Goal: Check status: Check status

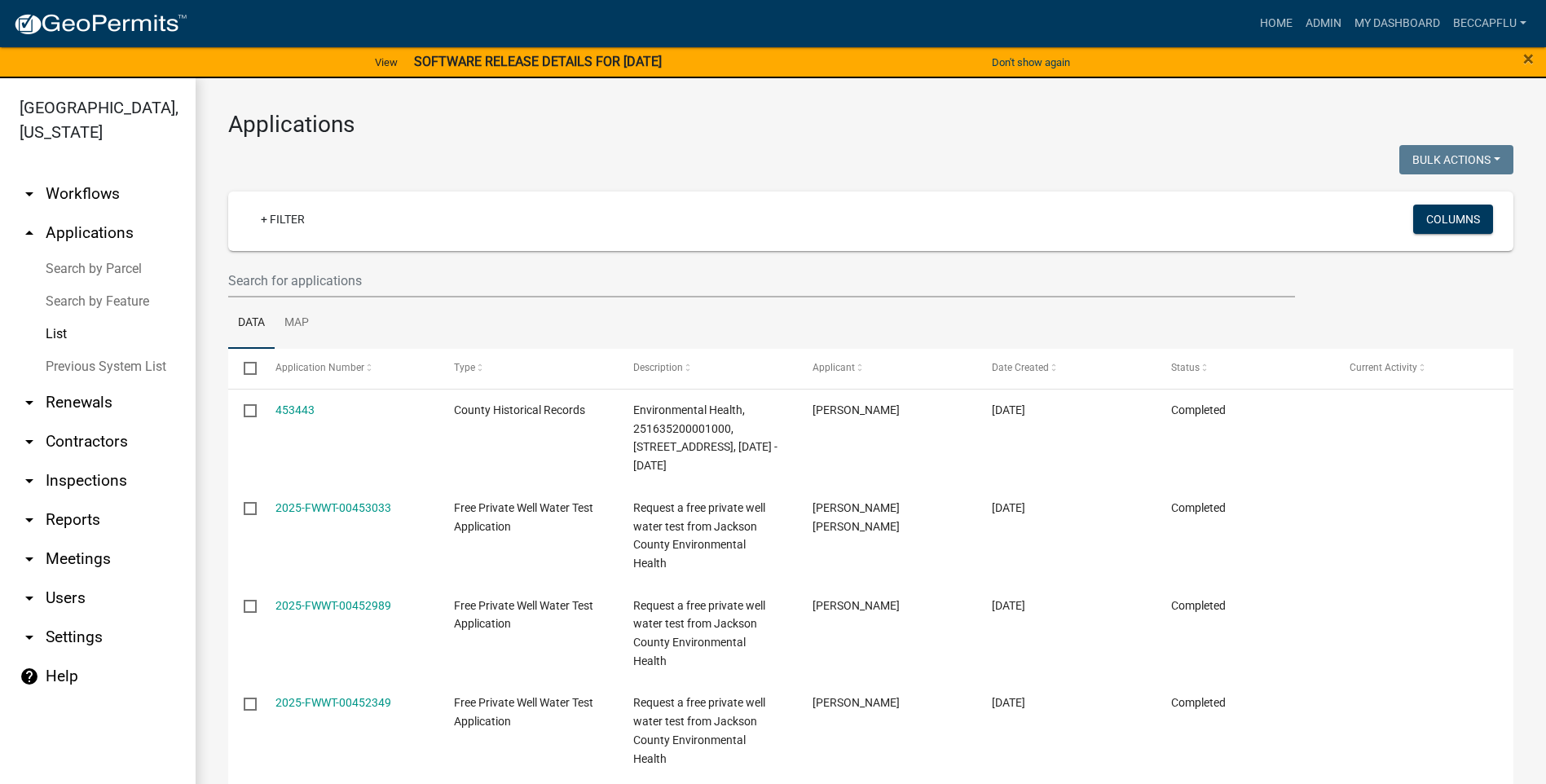
select select "3: 100"
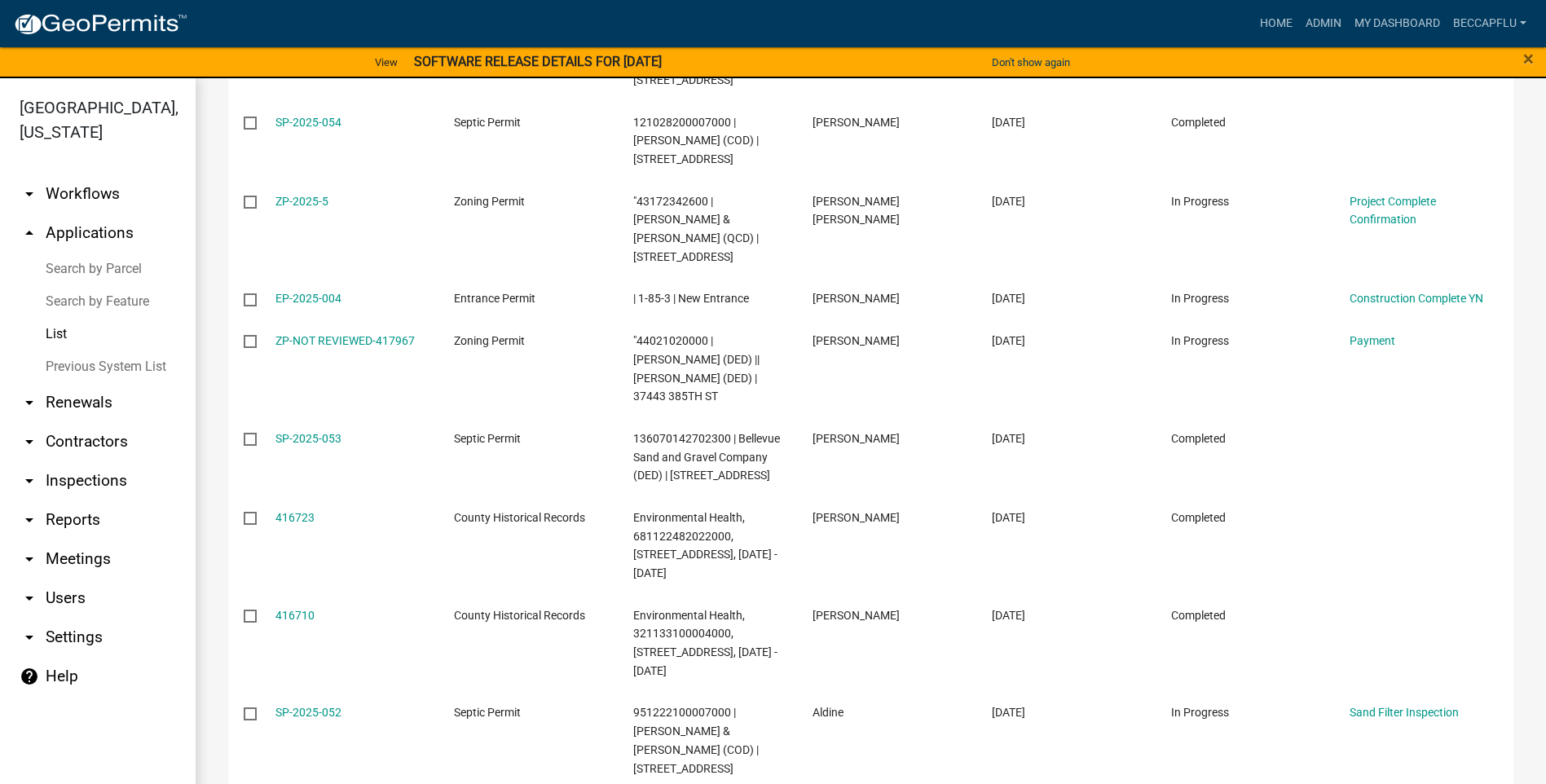
scroll to position [7715, 0]
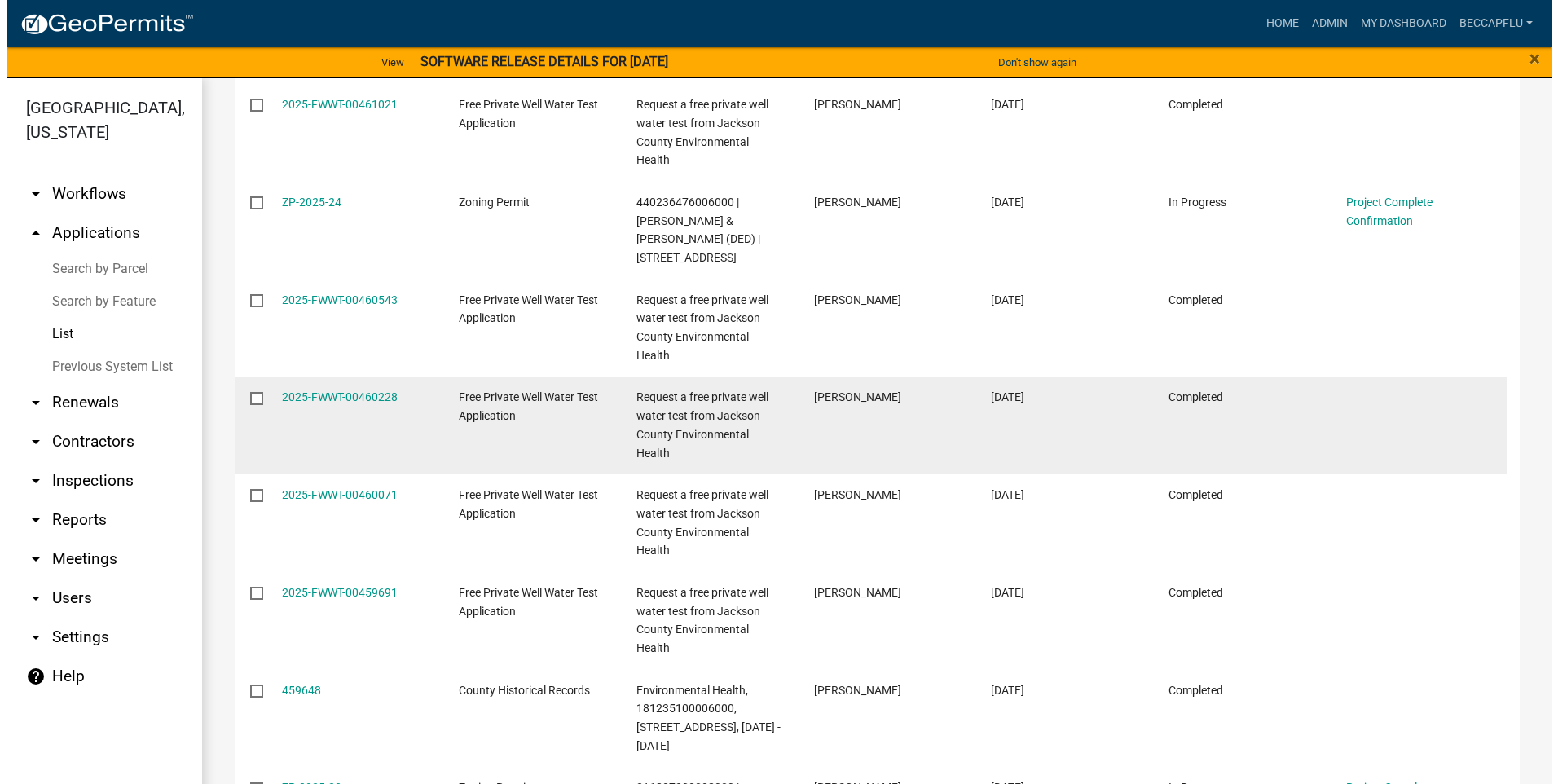
scroll to position [6783, 0]
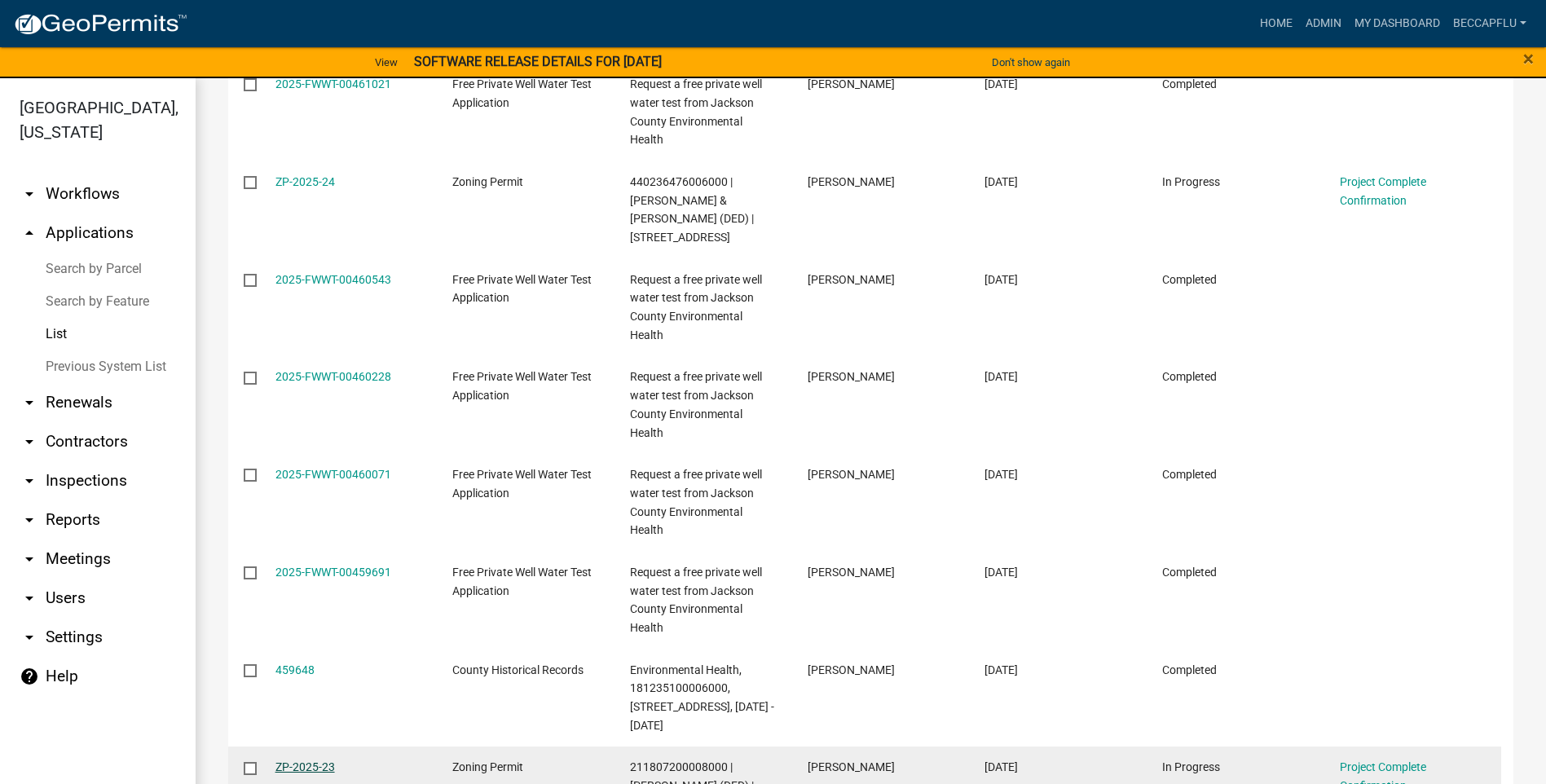
click at [306, 760] on link "ZP-2025-23" at bounding box center [305, 767] width 60 height 13
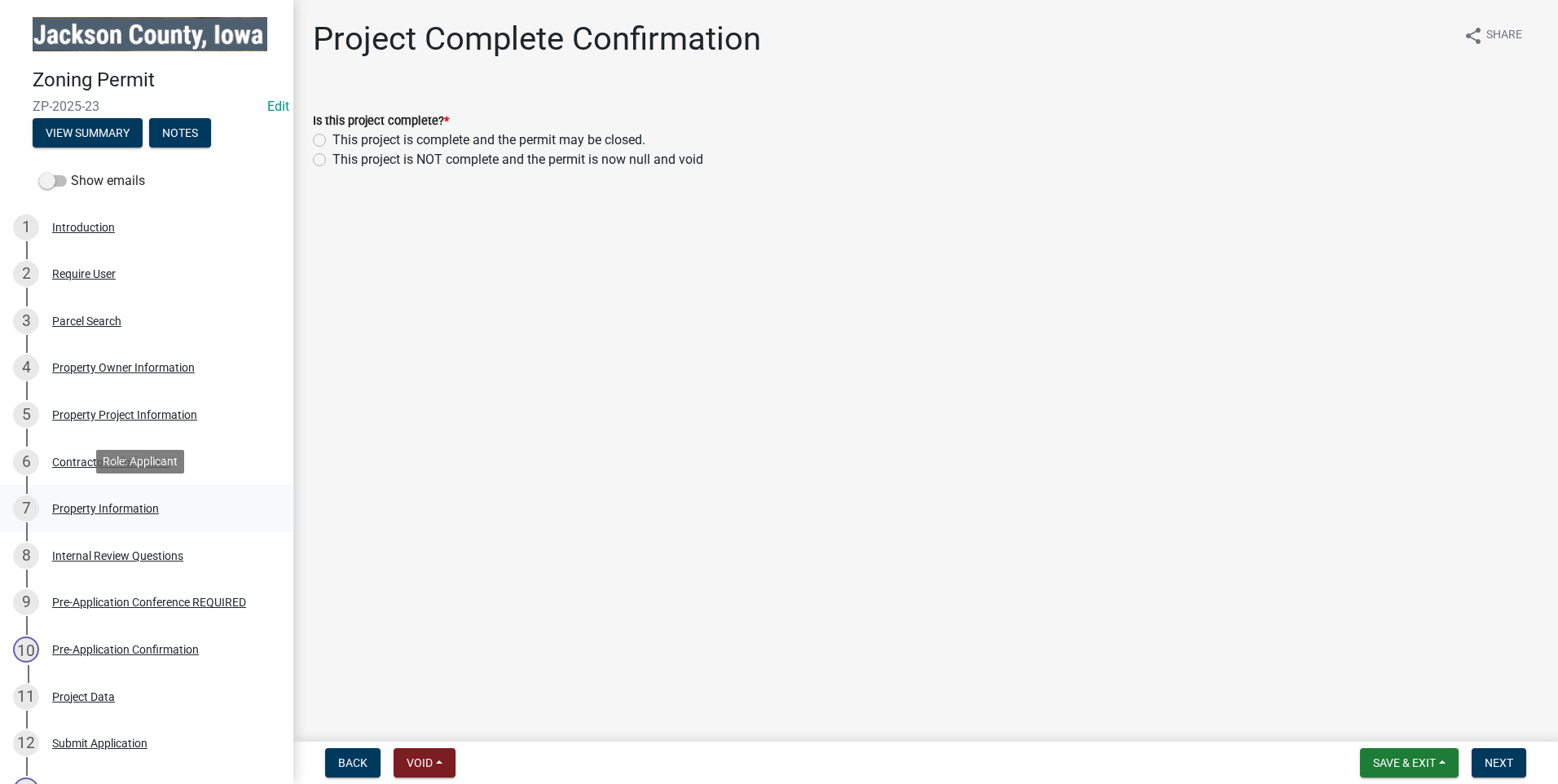
click at [107, 503] on div "Property Information" at bounding box center [105, 509] width 107 height 12
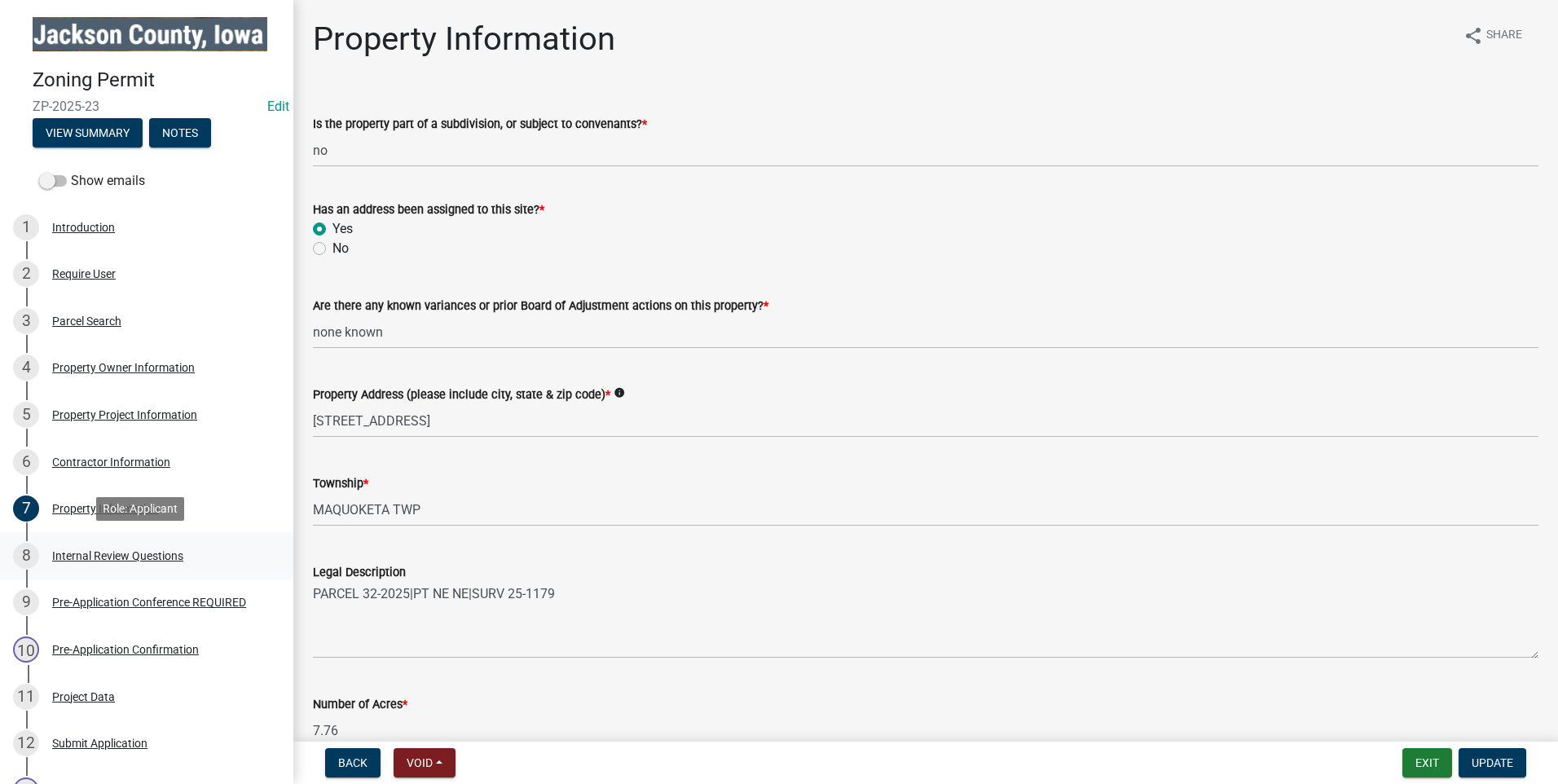
click at [141, 553] on div "Internal Review Questions" at bounding box center [117, 556] width 131 height 12
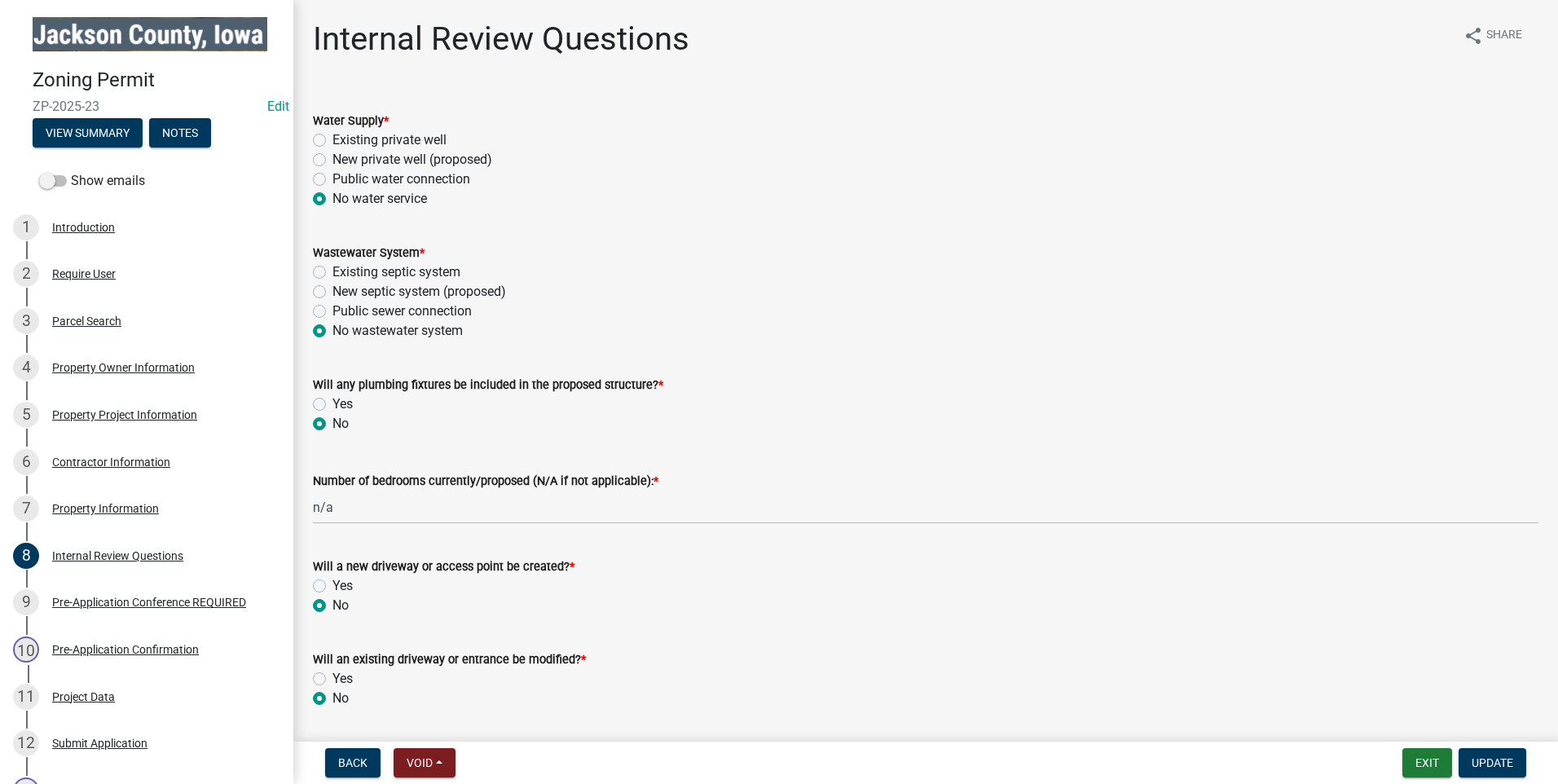
scroll to position [51, 0]
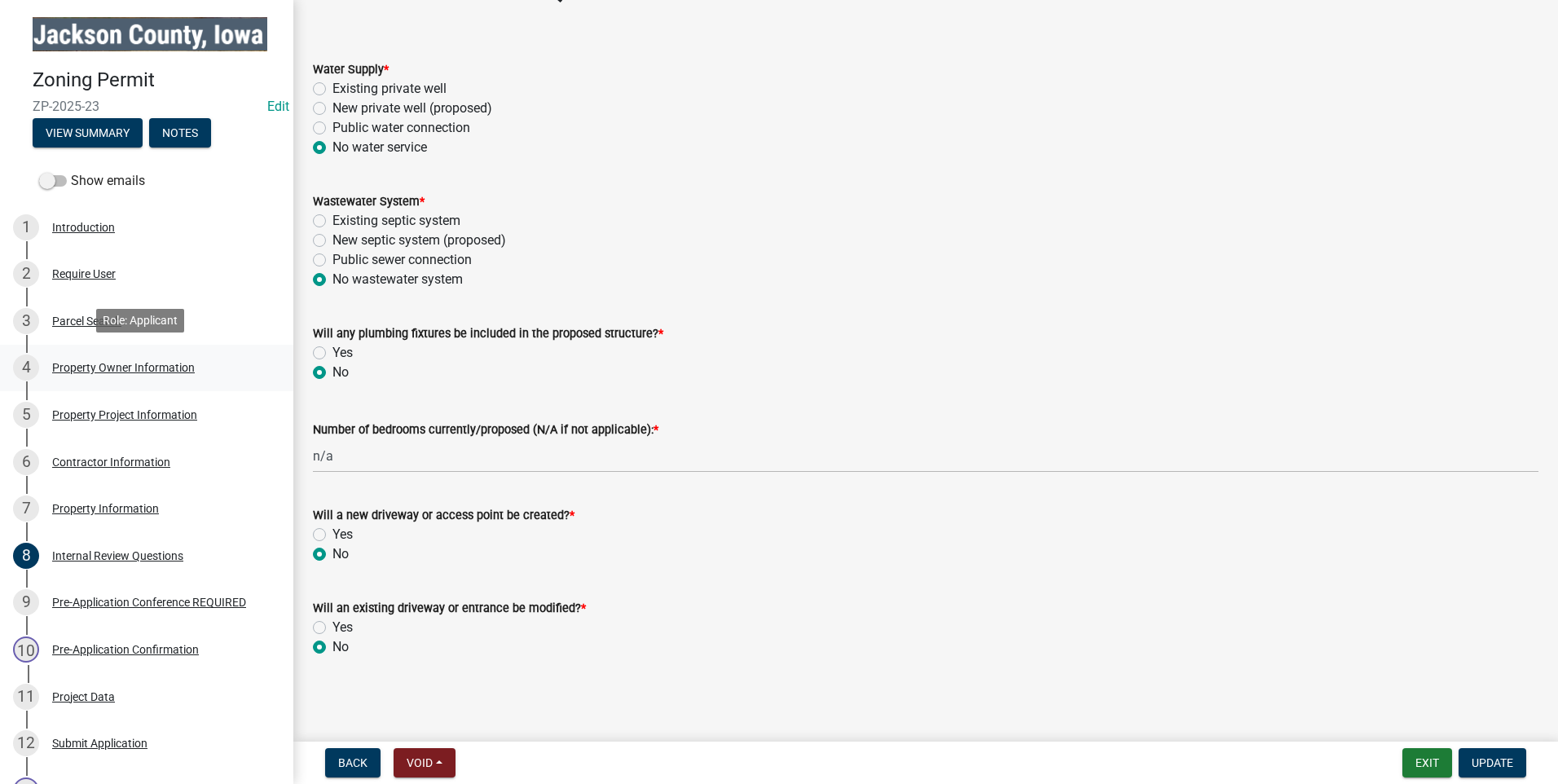
click at [119, 362] on div "Property Owner Information" at bounding box center [123, 367] width 142 height 12
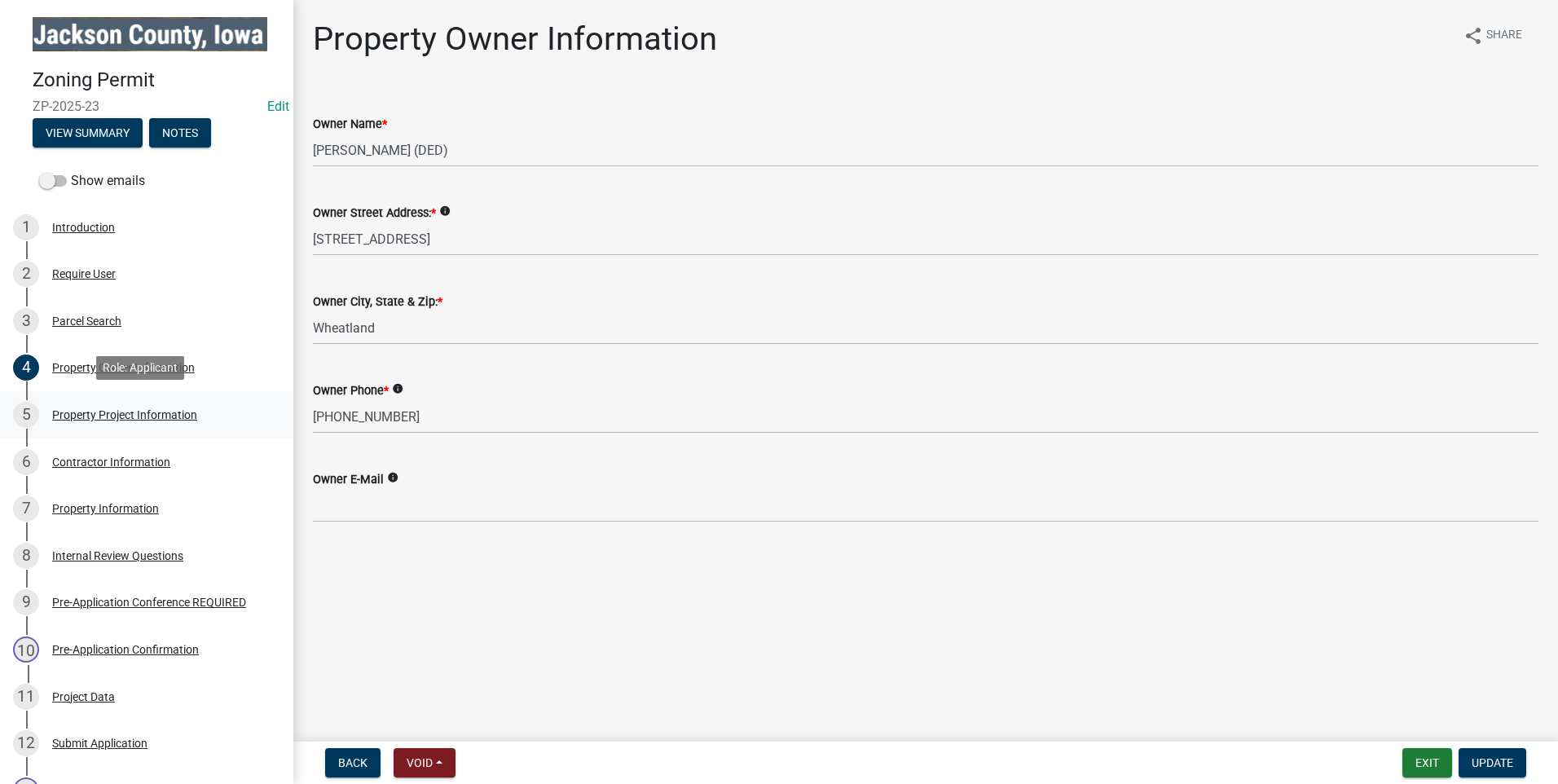
click at [118, 410] on div "Property Project Information" at bounding box center [124, 415] width 145 height 12
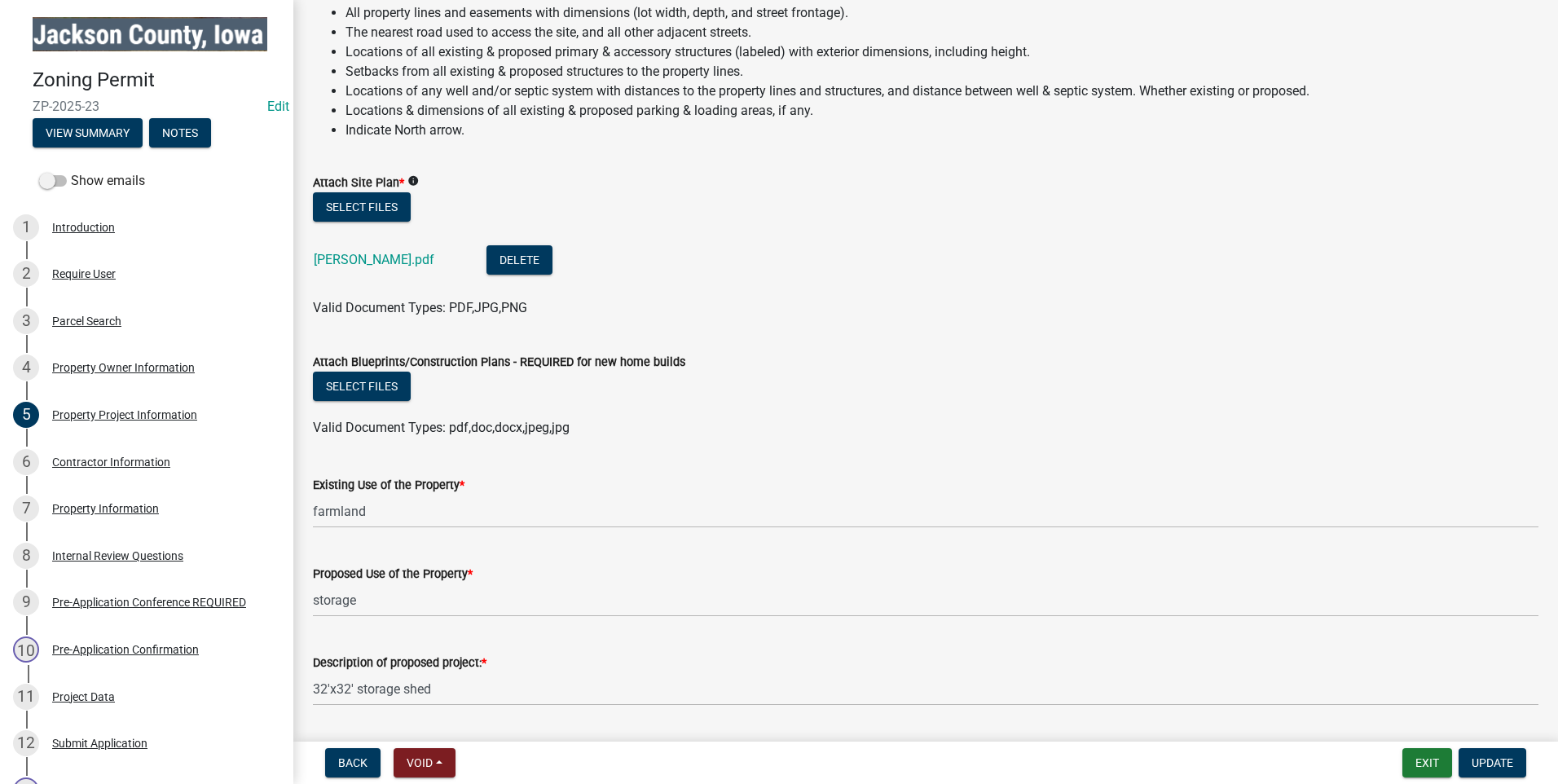
scroll to position [1630, 0]
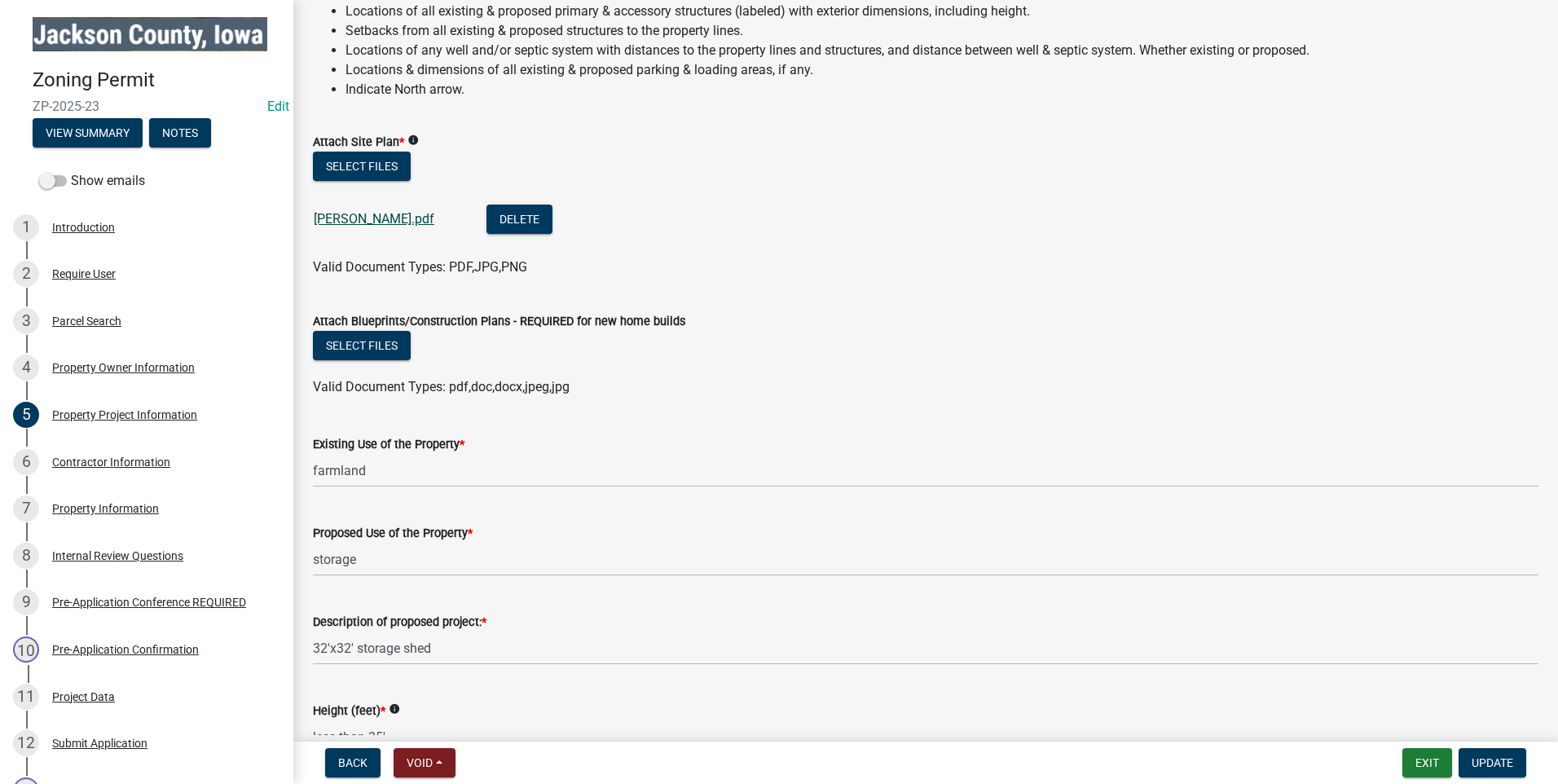
click at [375, 214] on link "[PERSON_NAME].pdf" at bounding box center [373, 218] width 120 height 15
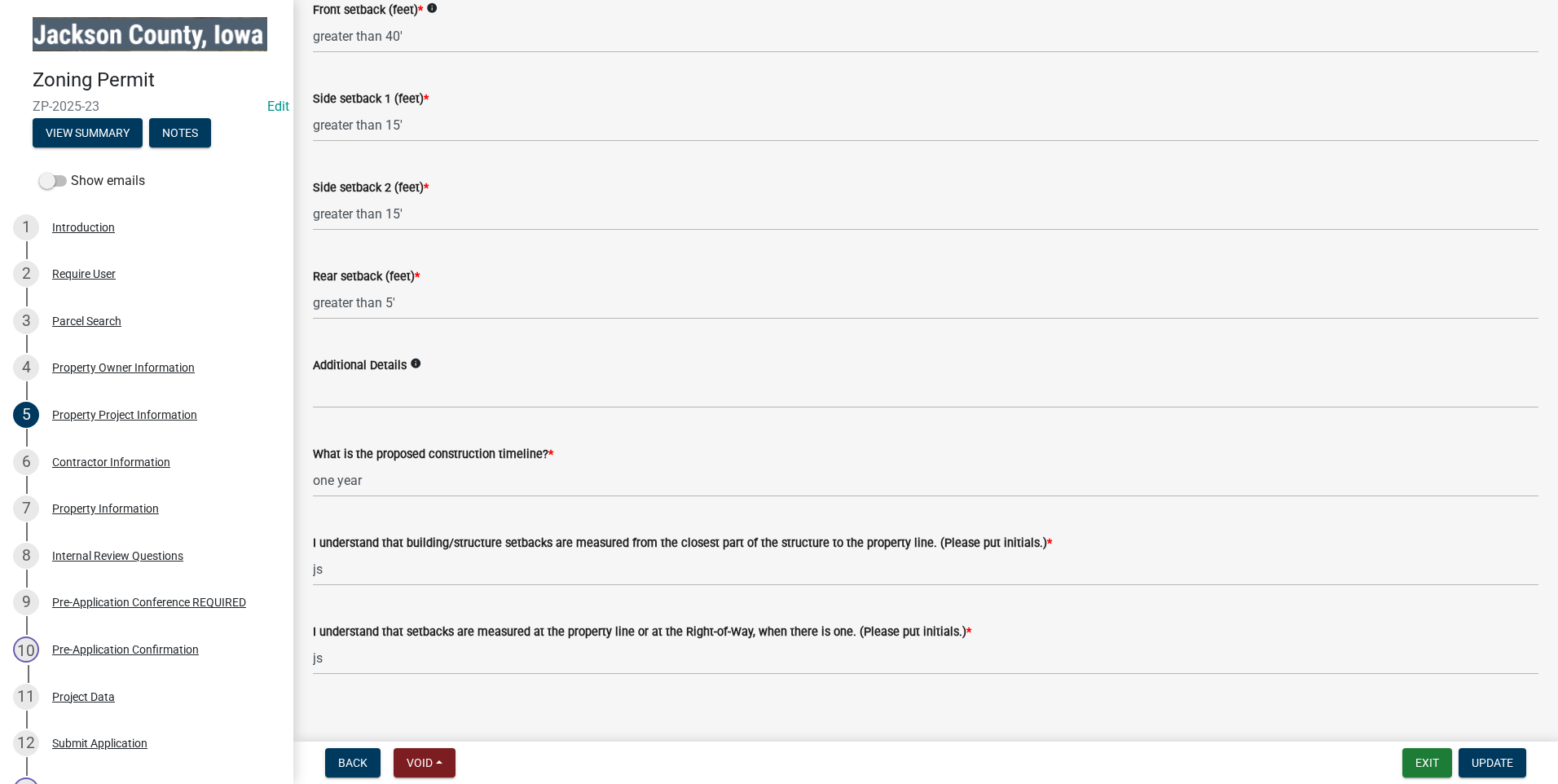
scroll to position [2429, 0]
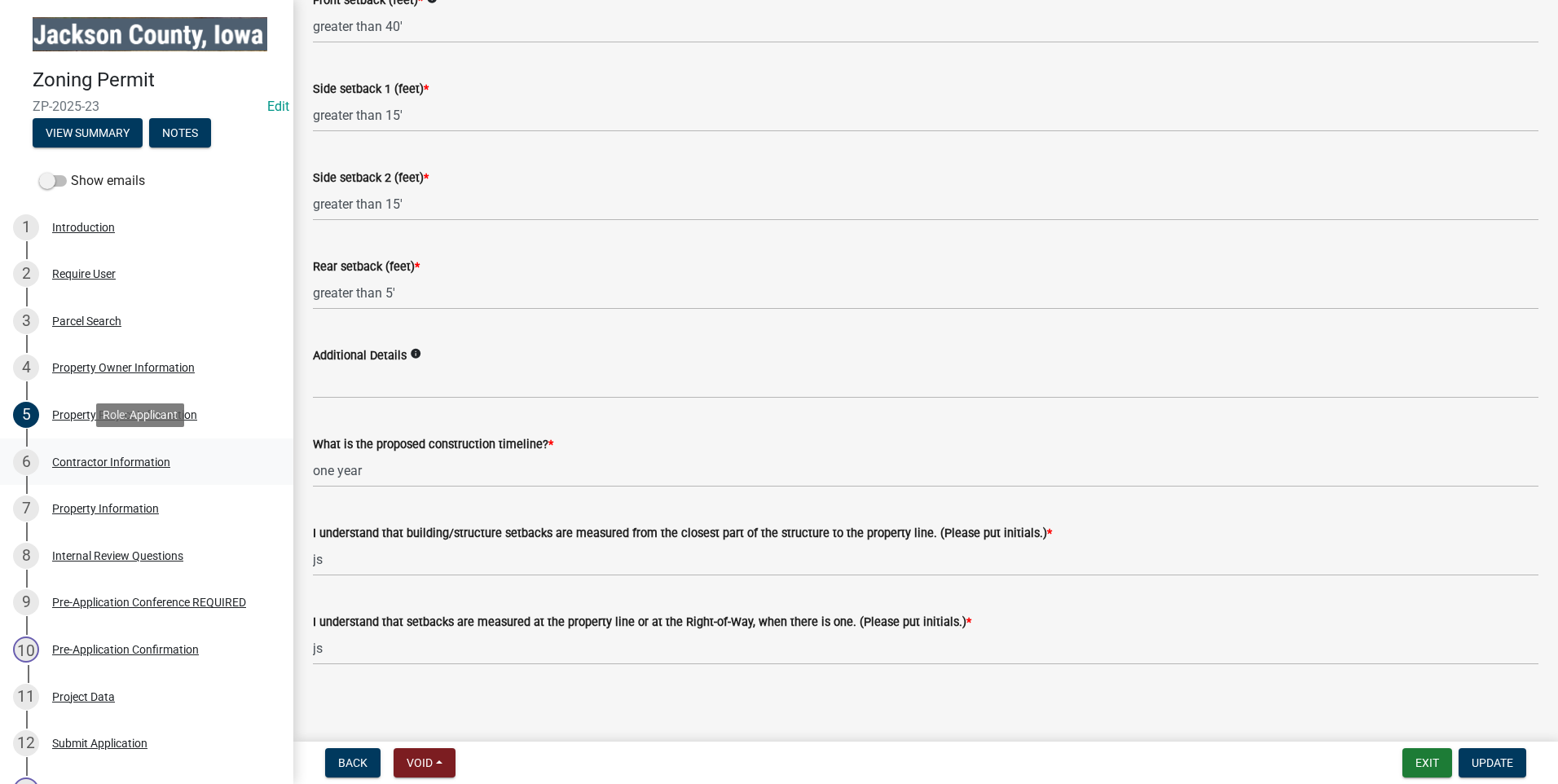
click at [122, 458] on div "Contractor Information" at bounding box center [111, 462] width 118 height 12
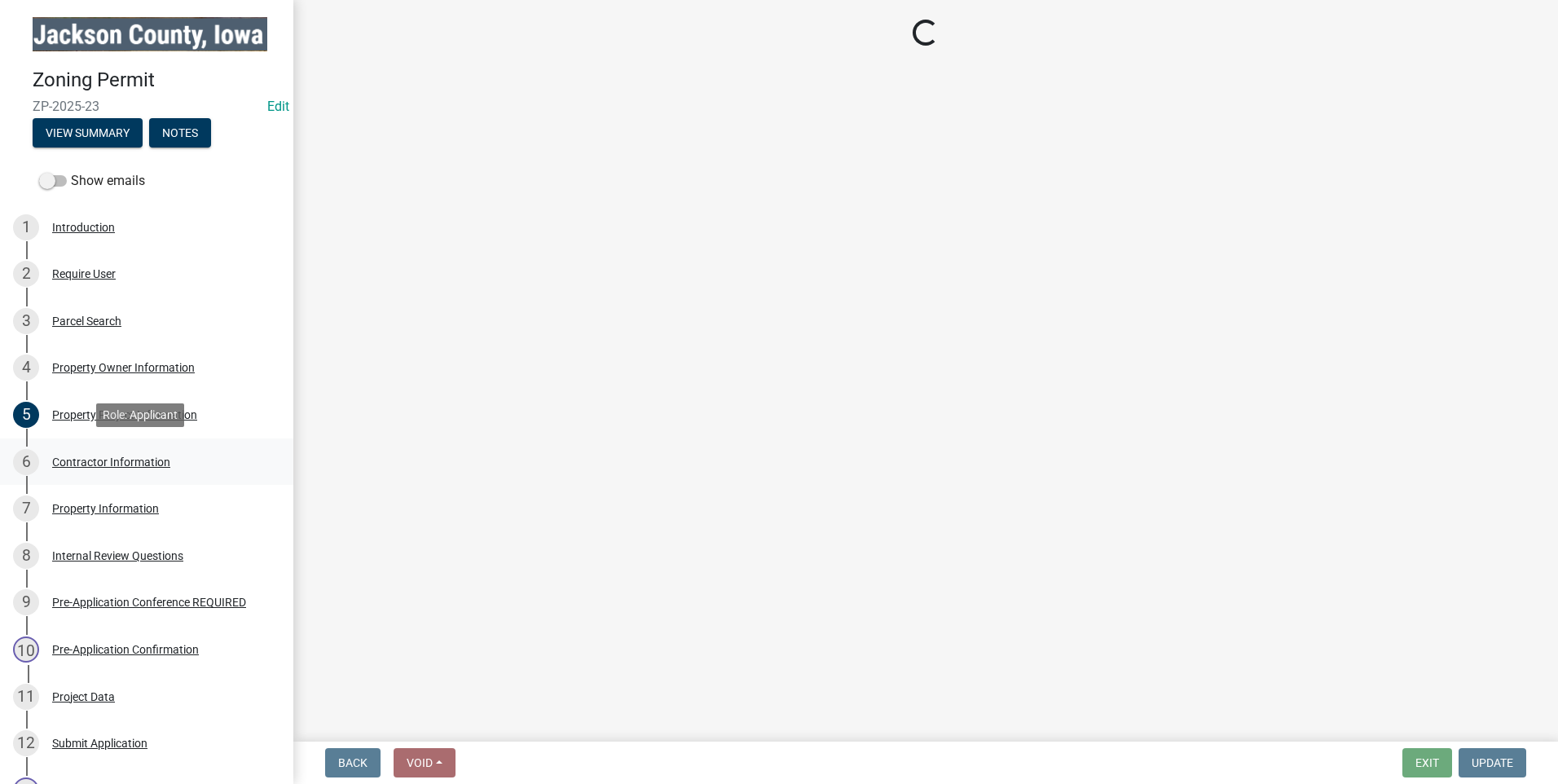
scroll to position [0, 0]
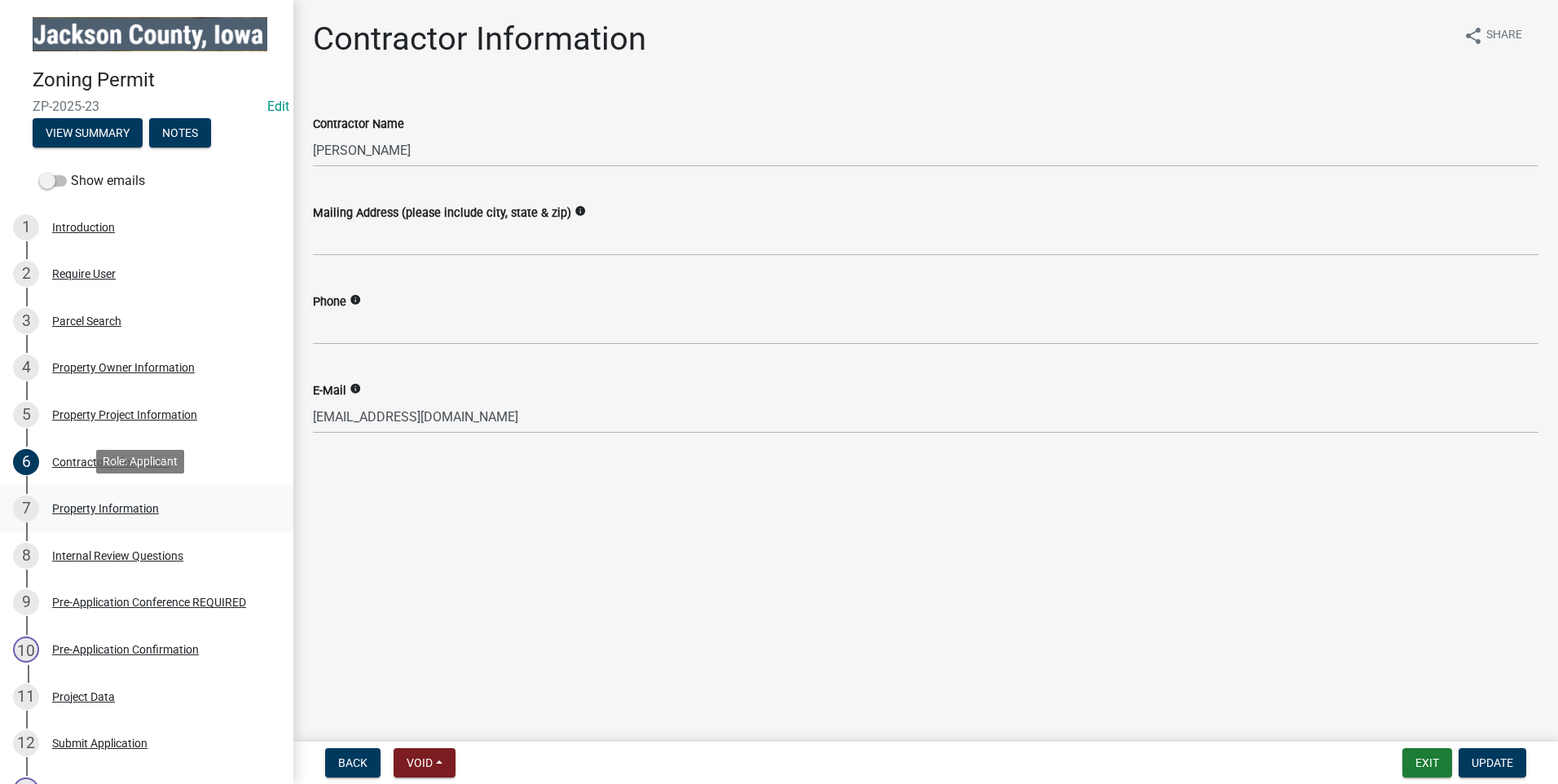
click at [138, 503] on div "Property Information" at bounding box center [105, 509] width 107 height 12
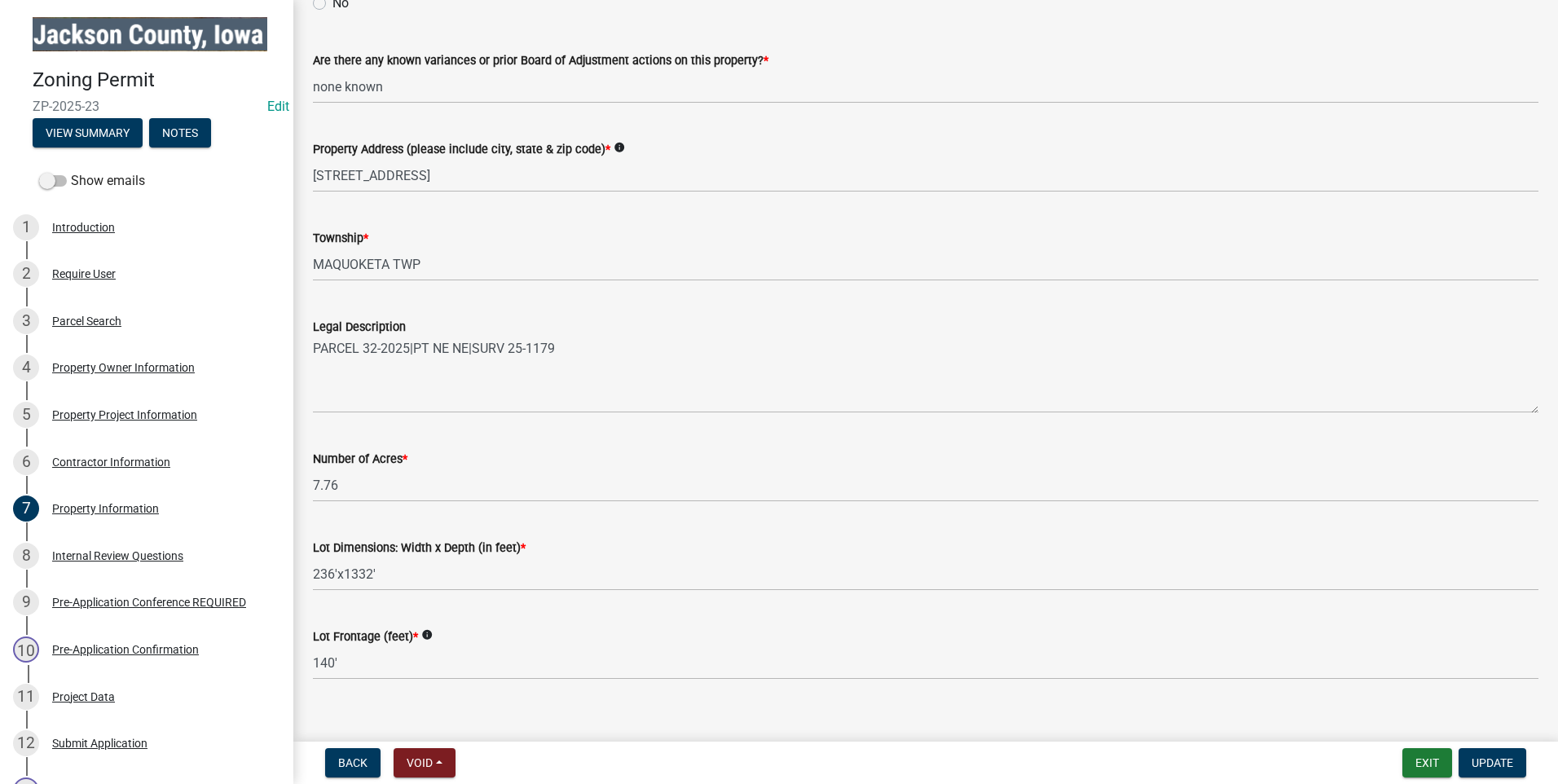
scroll to position [266, 0]
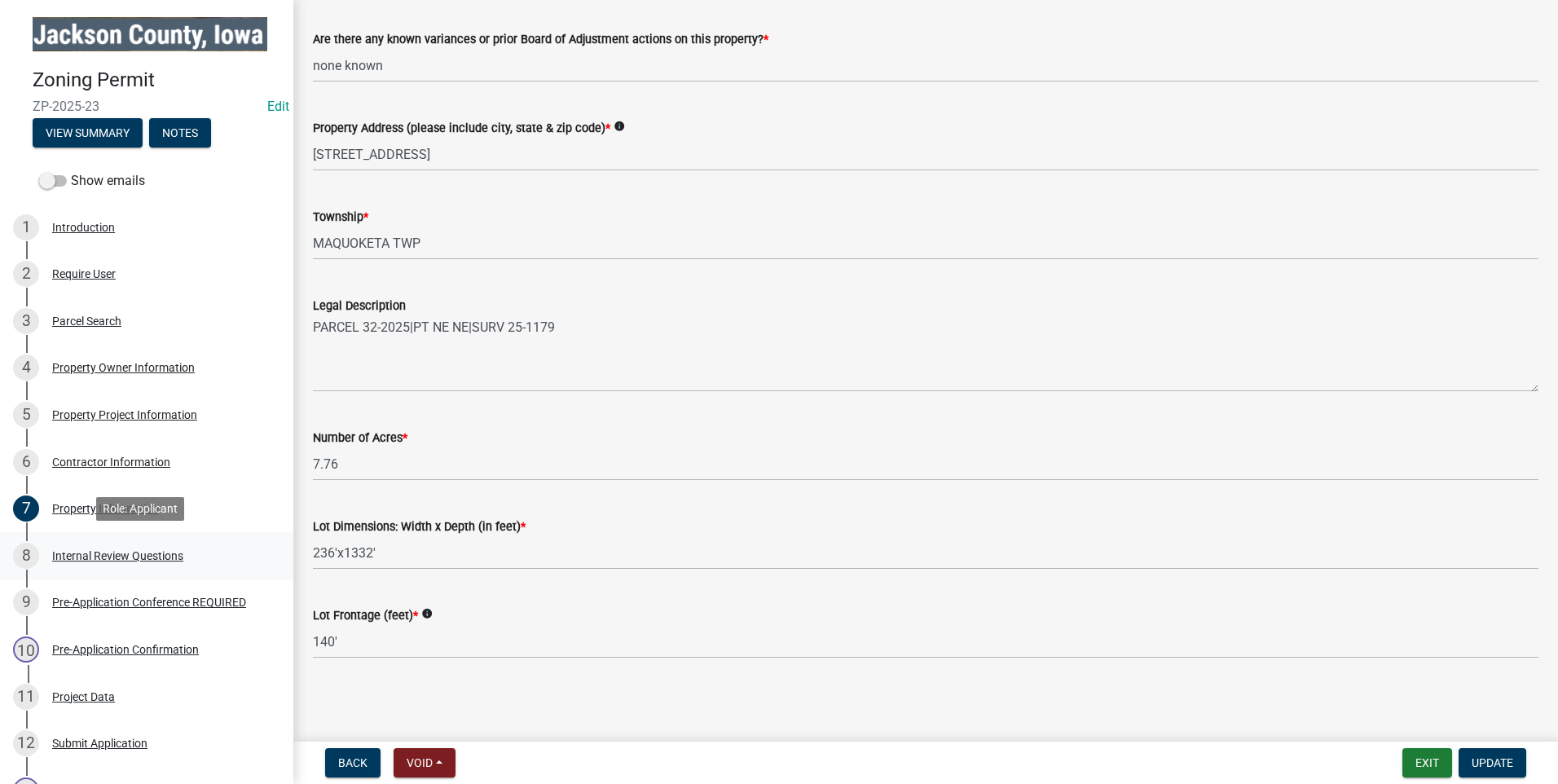
click at [141, 551] on div "Internal Review Questions" at bounding box center [117, 556] width 131 height 12
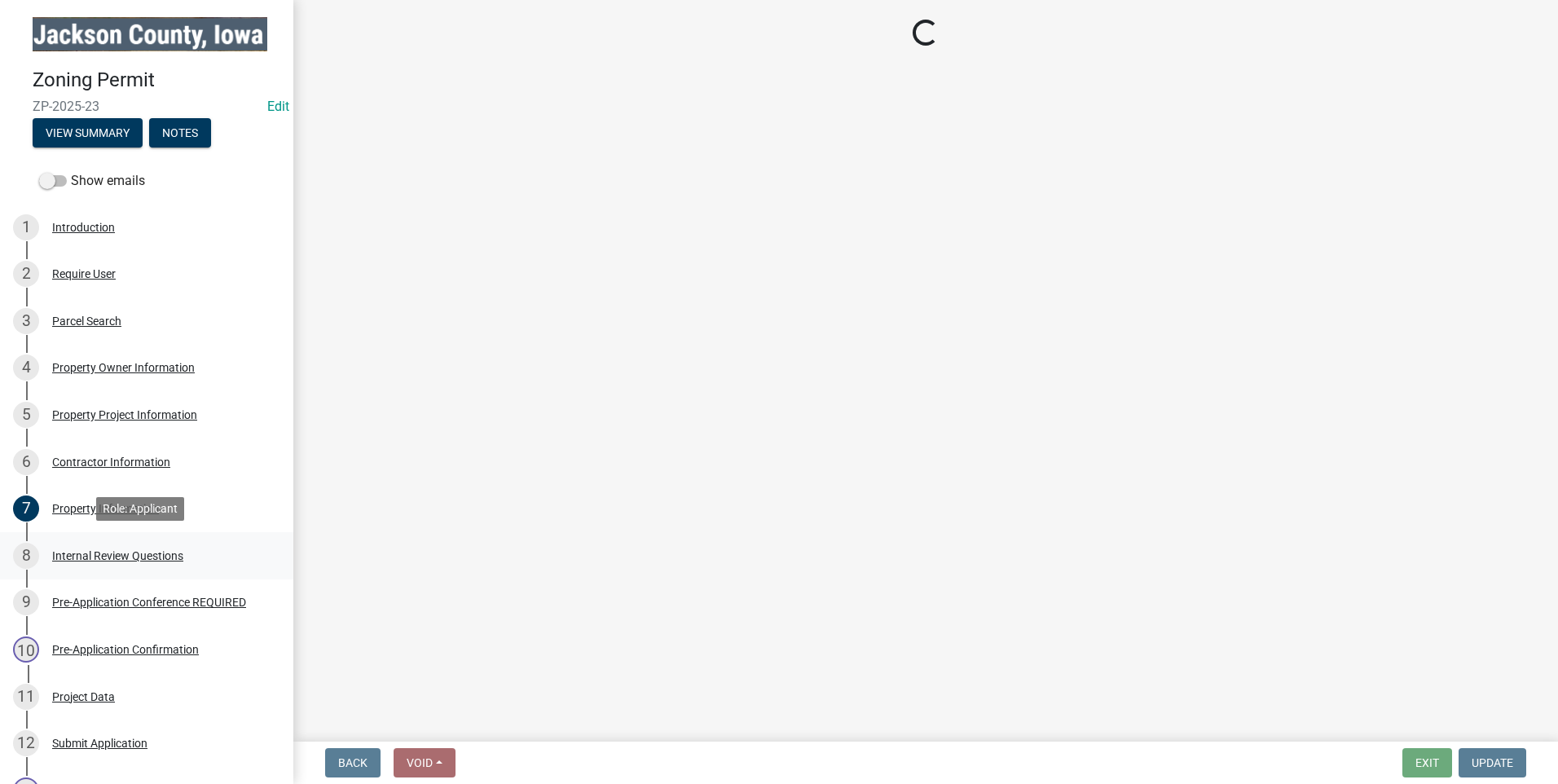
scroll to position [0, 0]
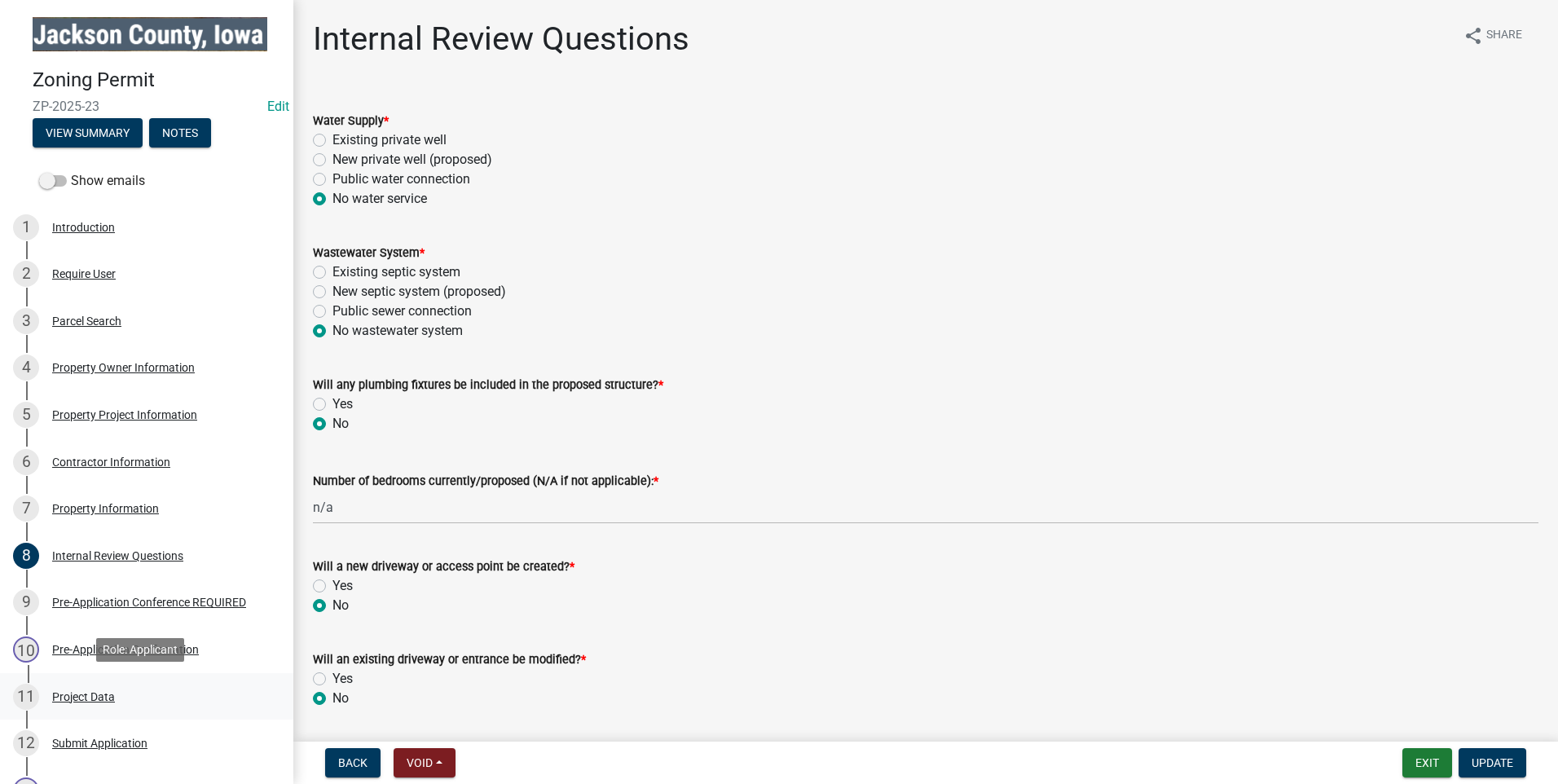
click at [83, 695] on div "Project Data" at bounding box center [83, 696] width 63 height 12
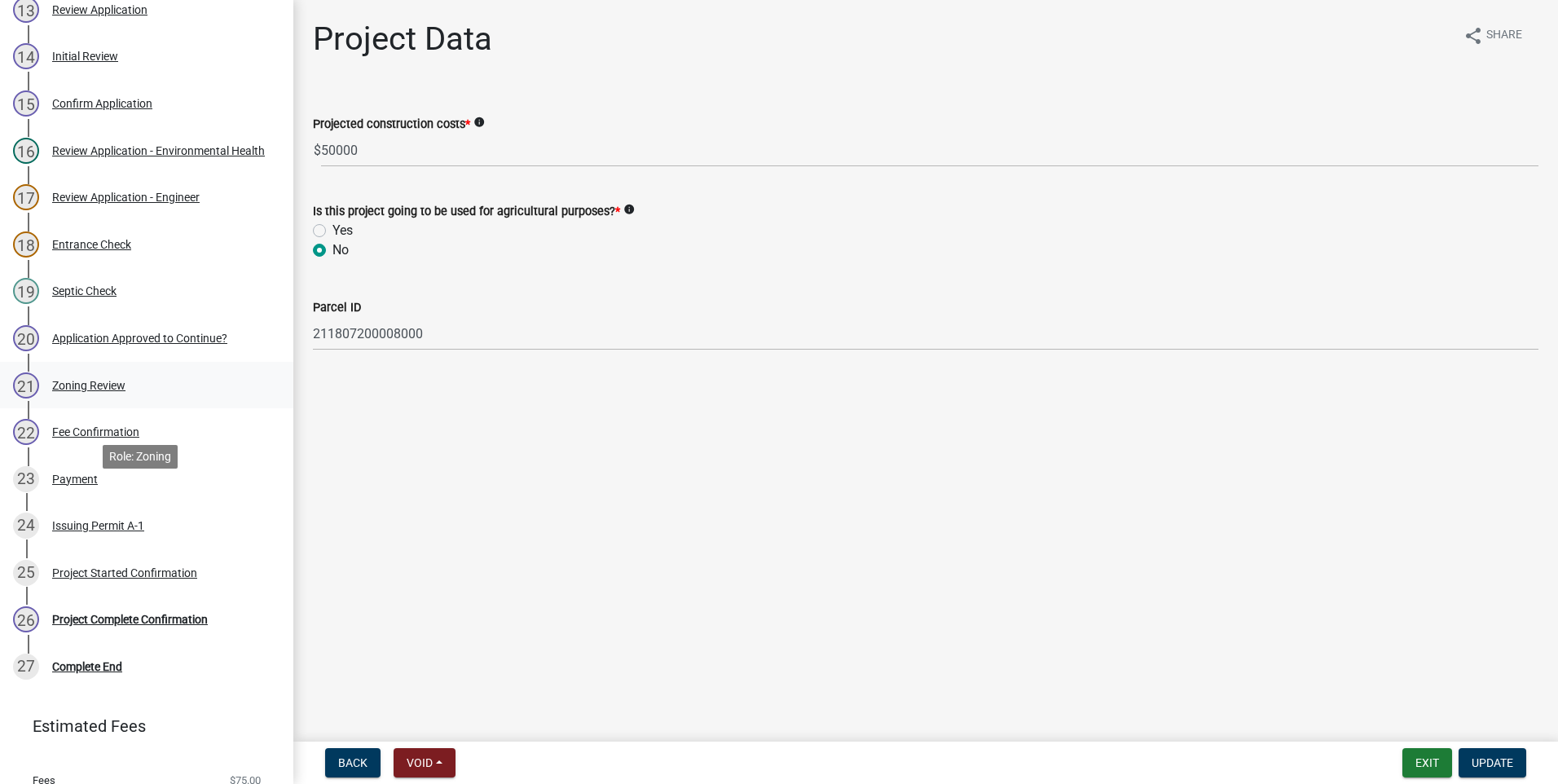
scroll to position [837, 0]
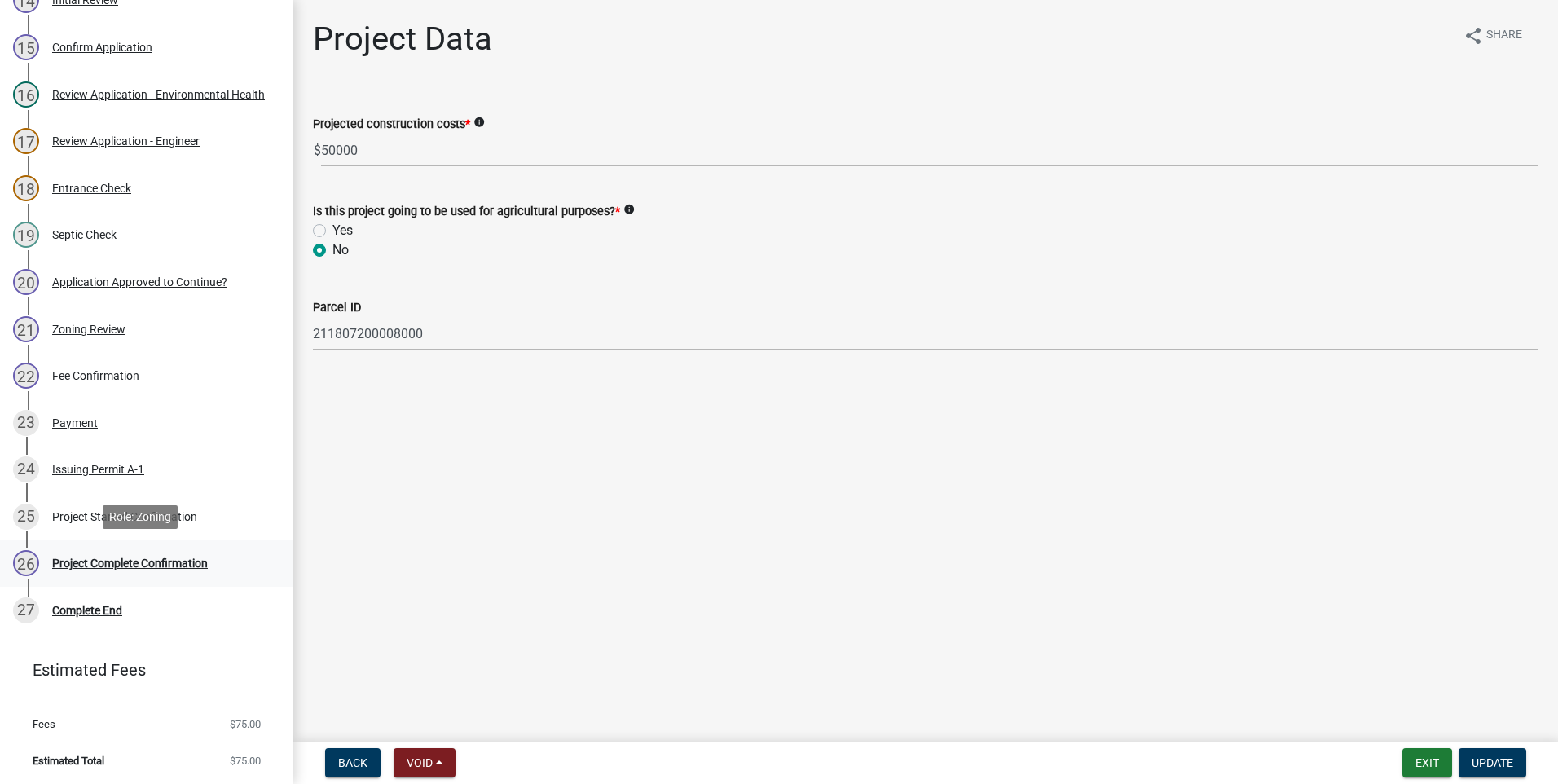
click at [125, 564] on div "Project Complete Confirmation" at bounding box center [130, 563] width 156 height 12
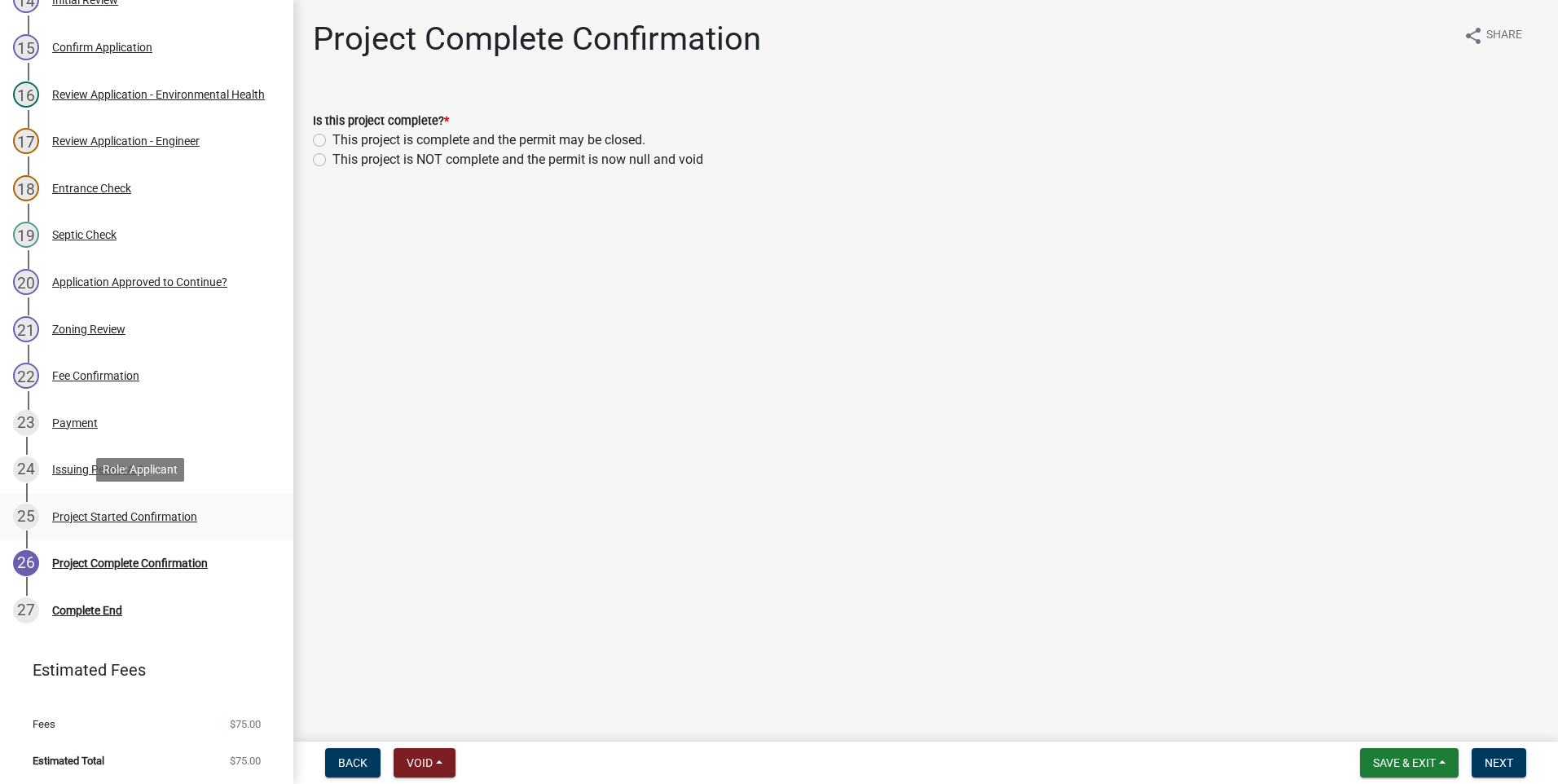
click at [70, 511] on div "Project Started Confirmation" at bounding box center [124, 517] width 145 height 12
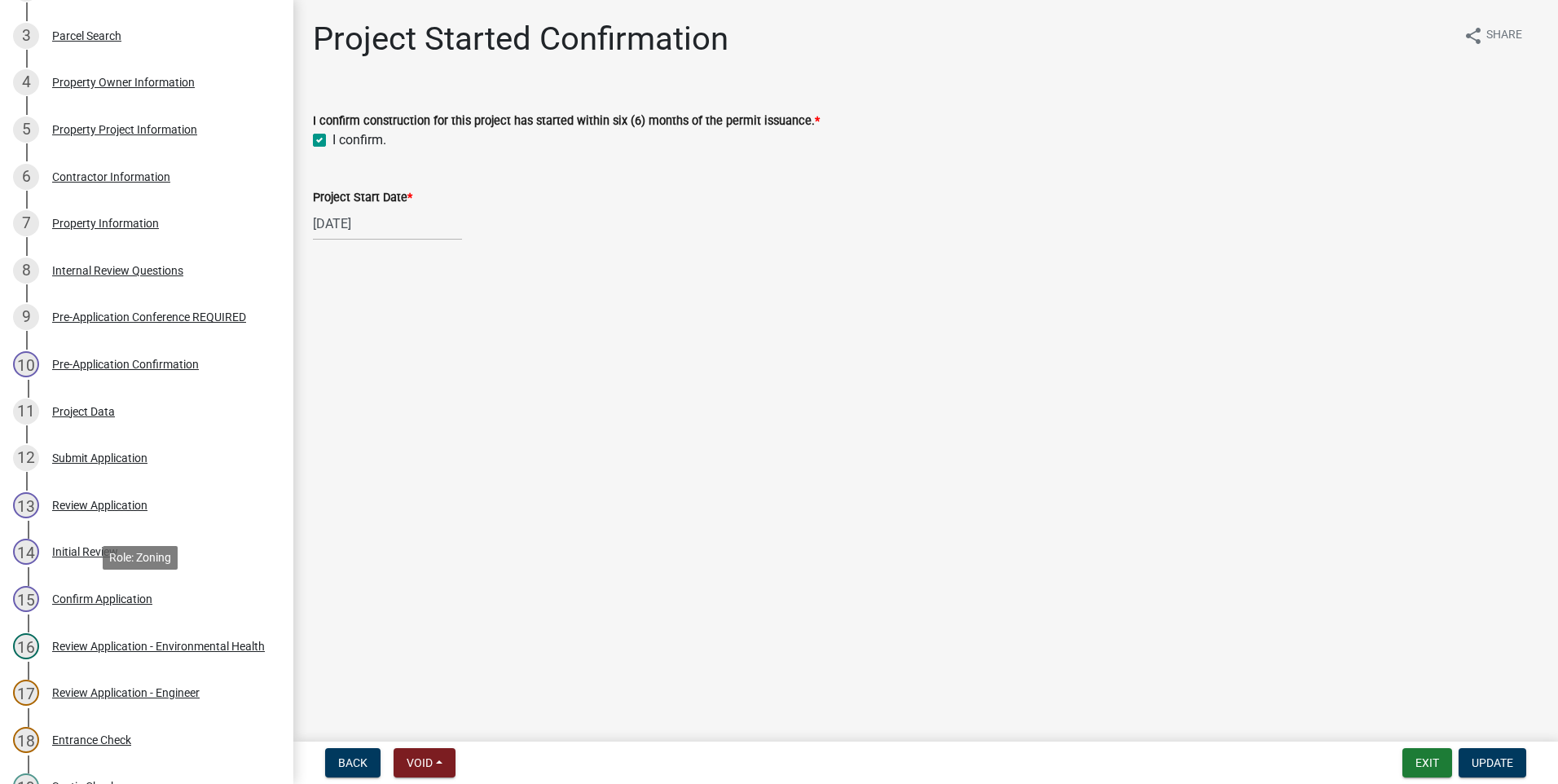
scroll to position [0, 0]
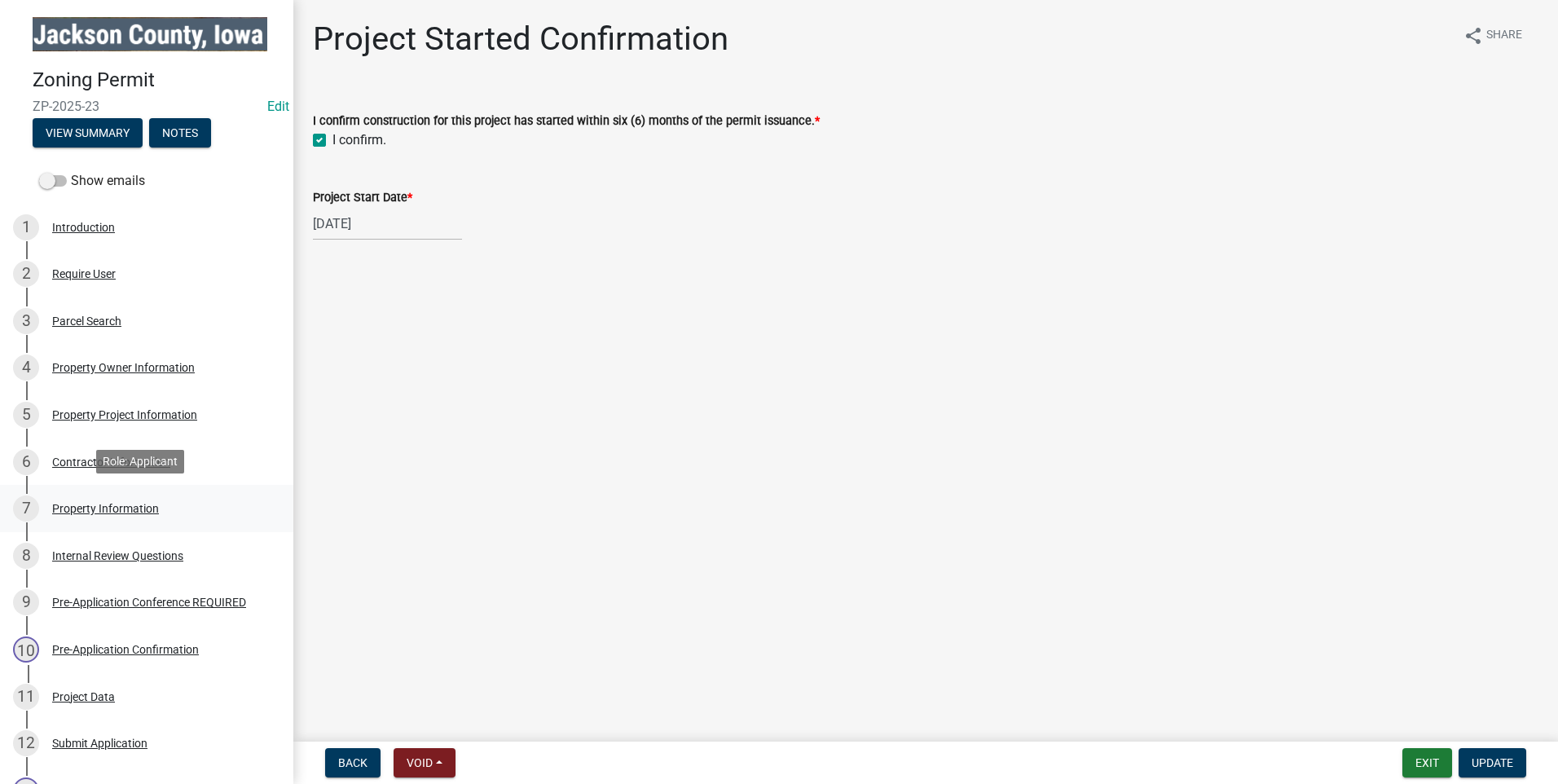
click at [112, 505] on div "Property Information" at bounding box center [105, 509] width 107 height 12
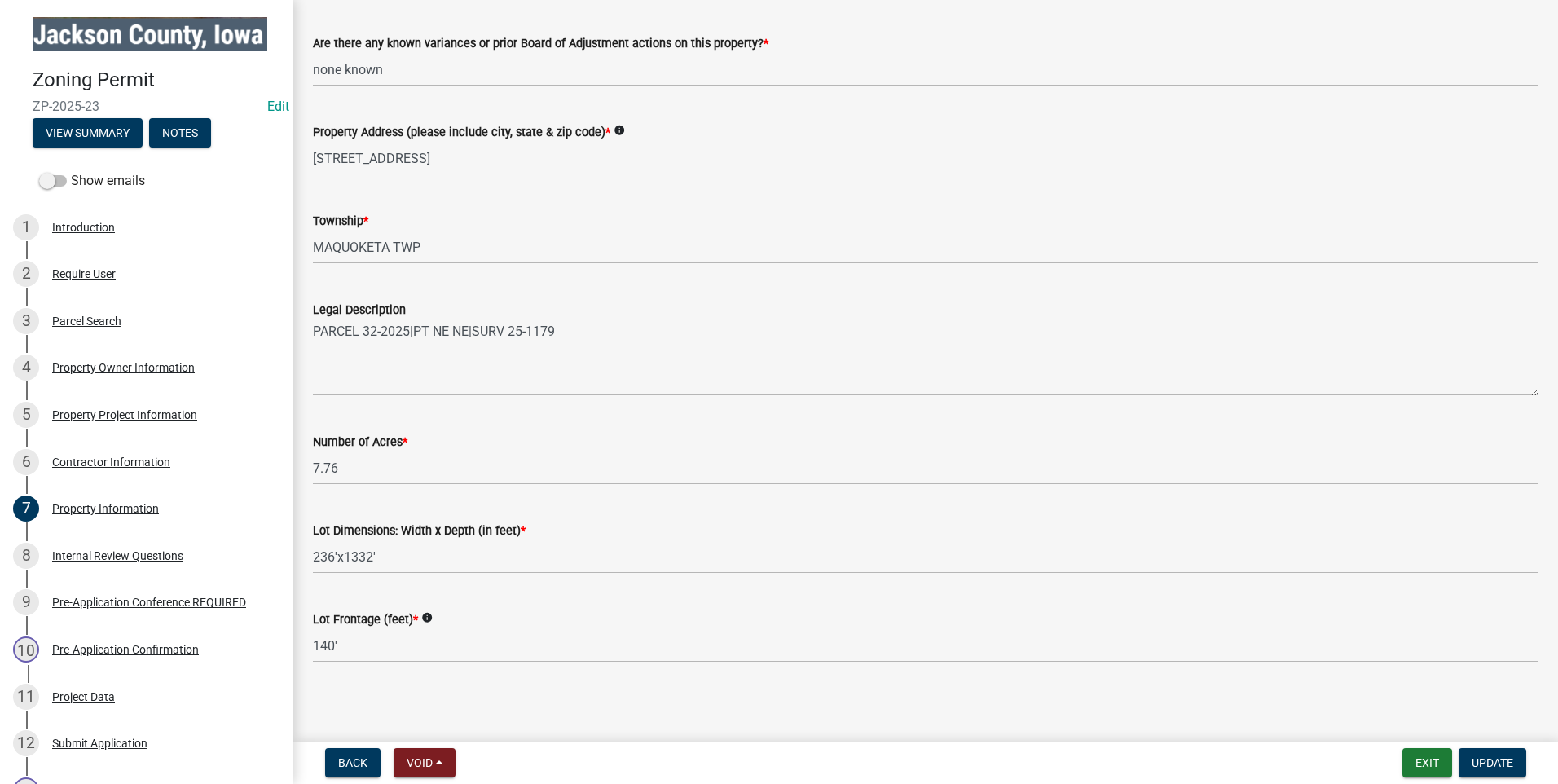
scroll to position [266, 0]
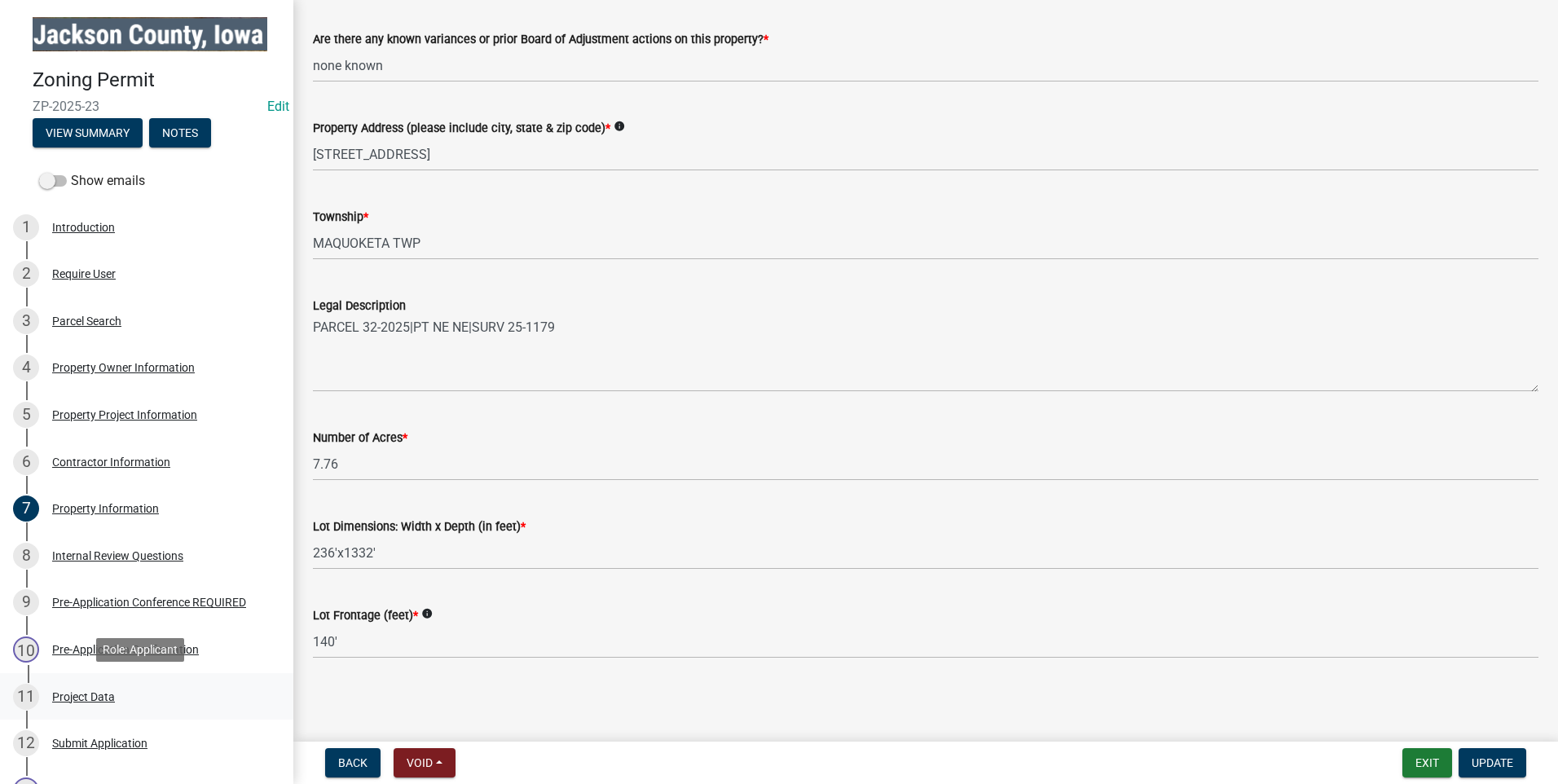
click at [82, 694] on div "Project Data" at bounding box center [83, 696] width 63 height 12
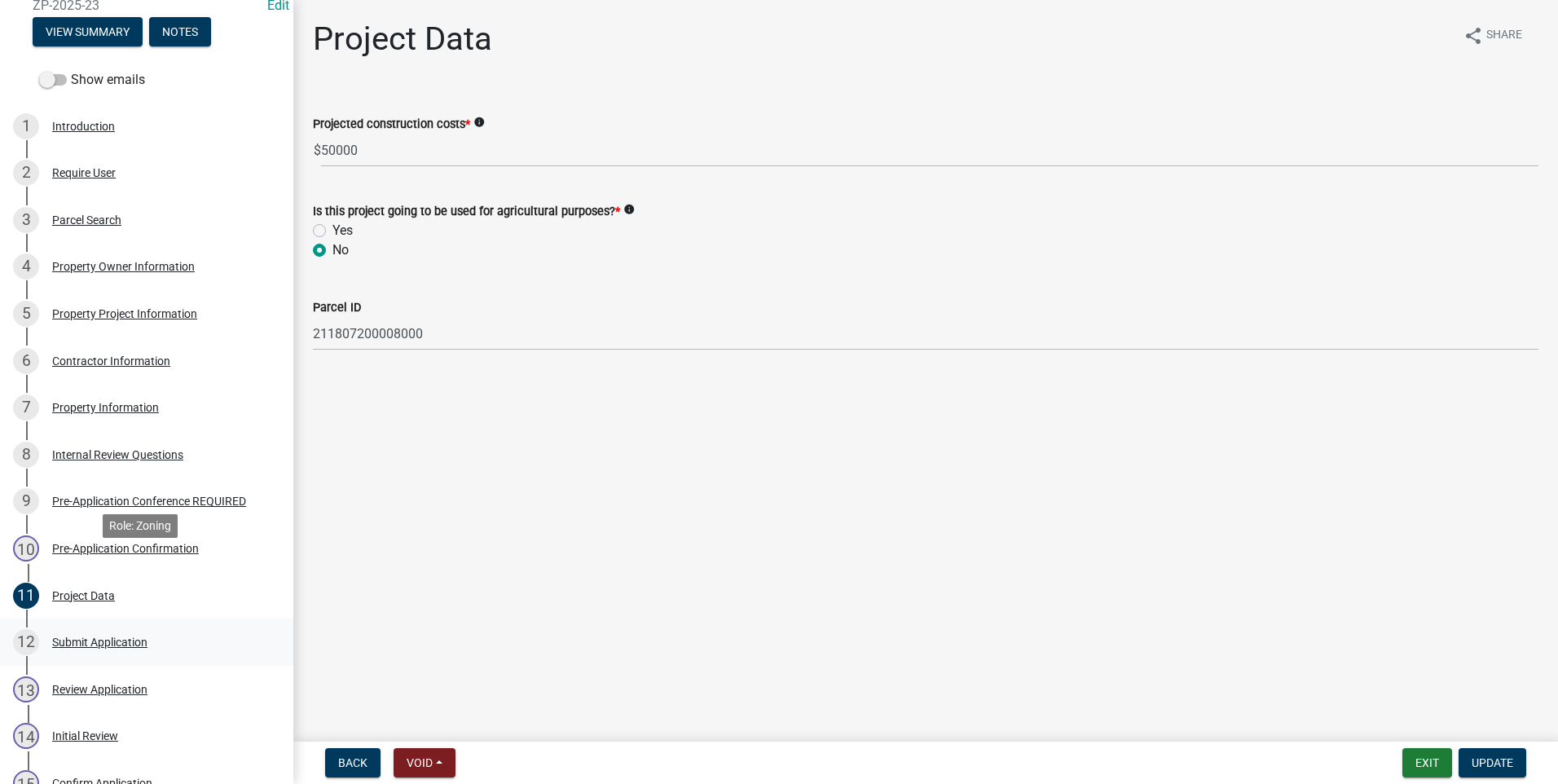
scroll to position [142, 0]
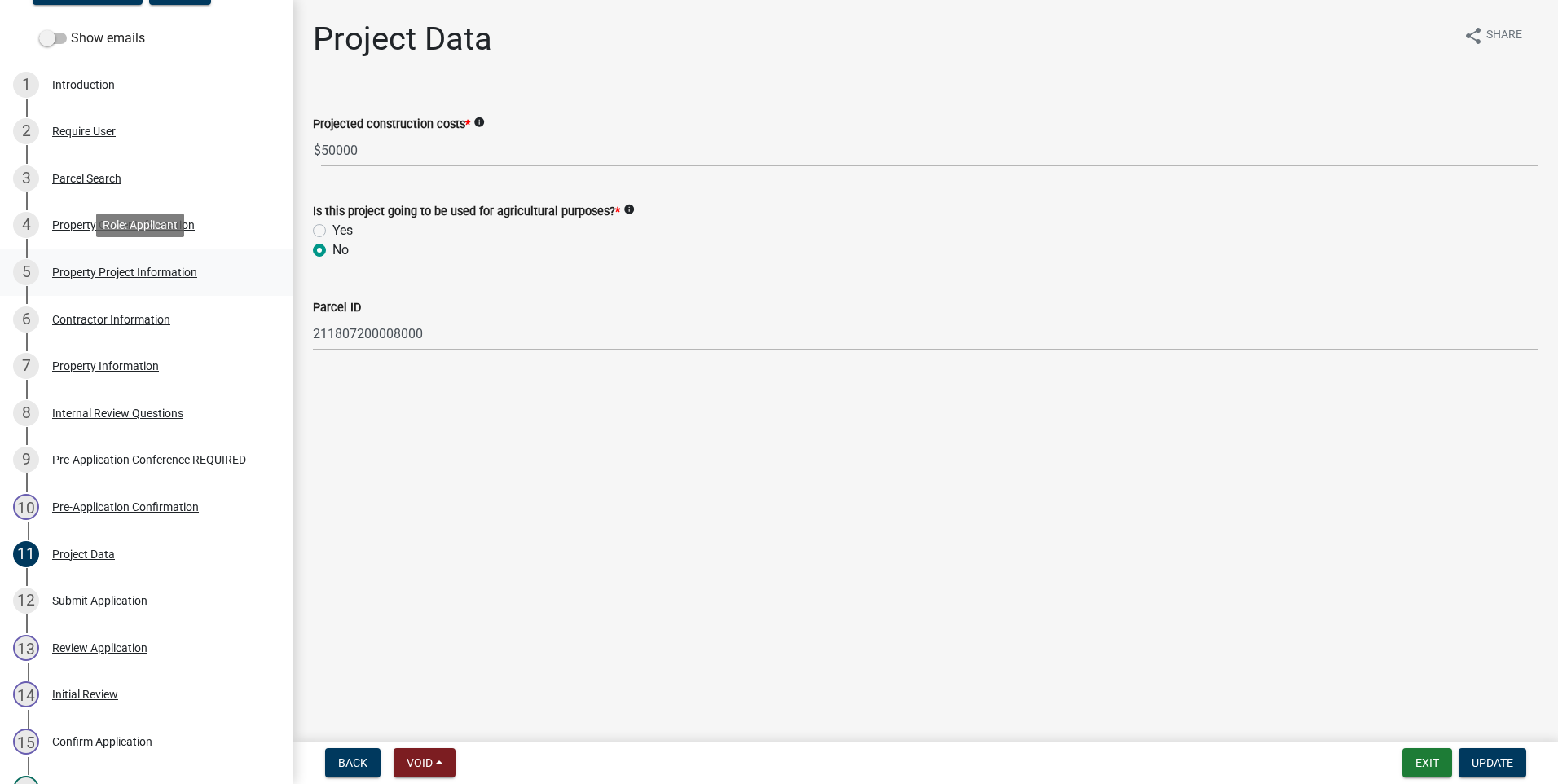
click at [95, 266] on div "Property Project Information" at bounding box center [124, 272] width 145 height 12
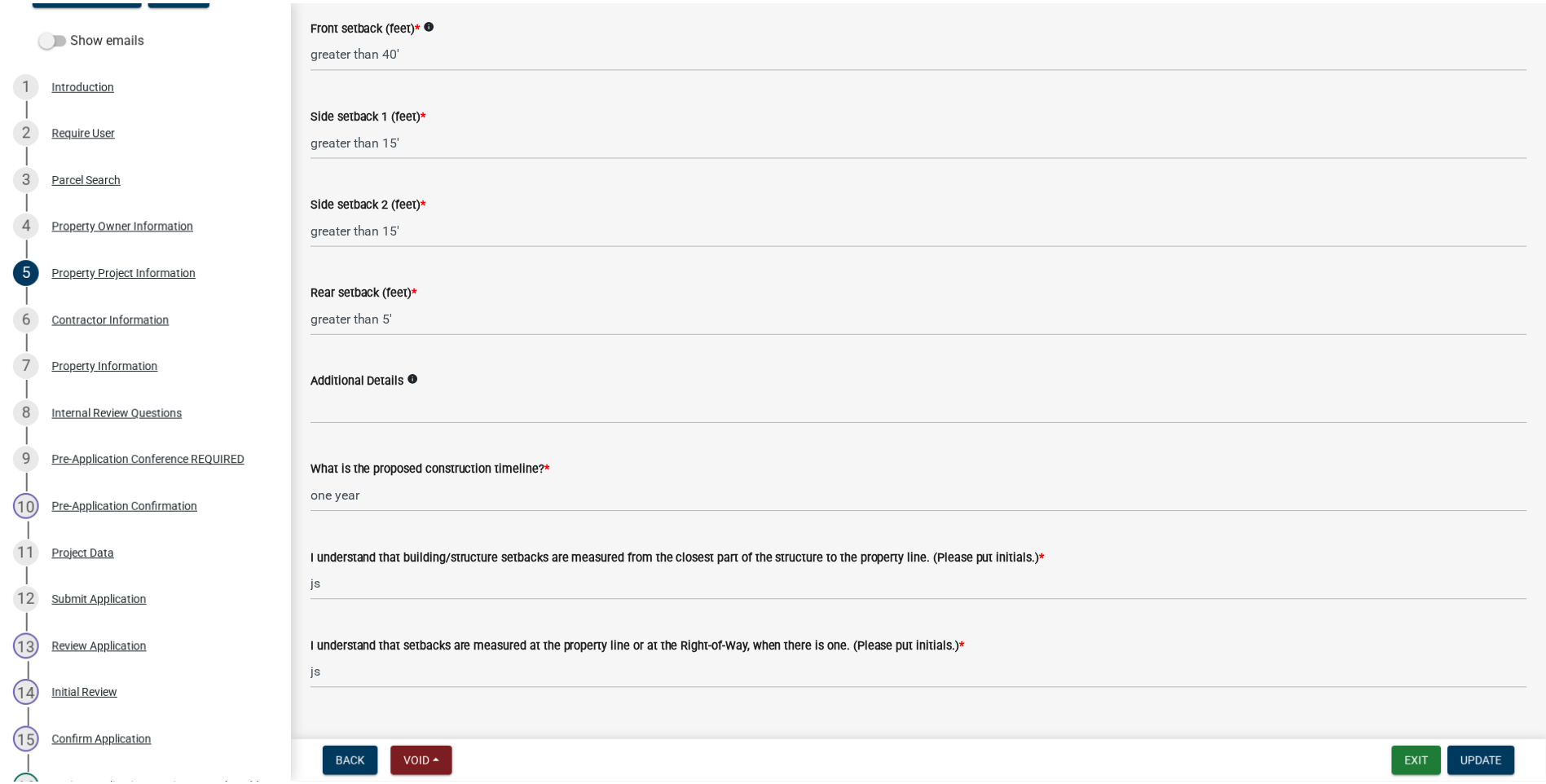
scroll to position [2429, 0]
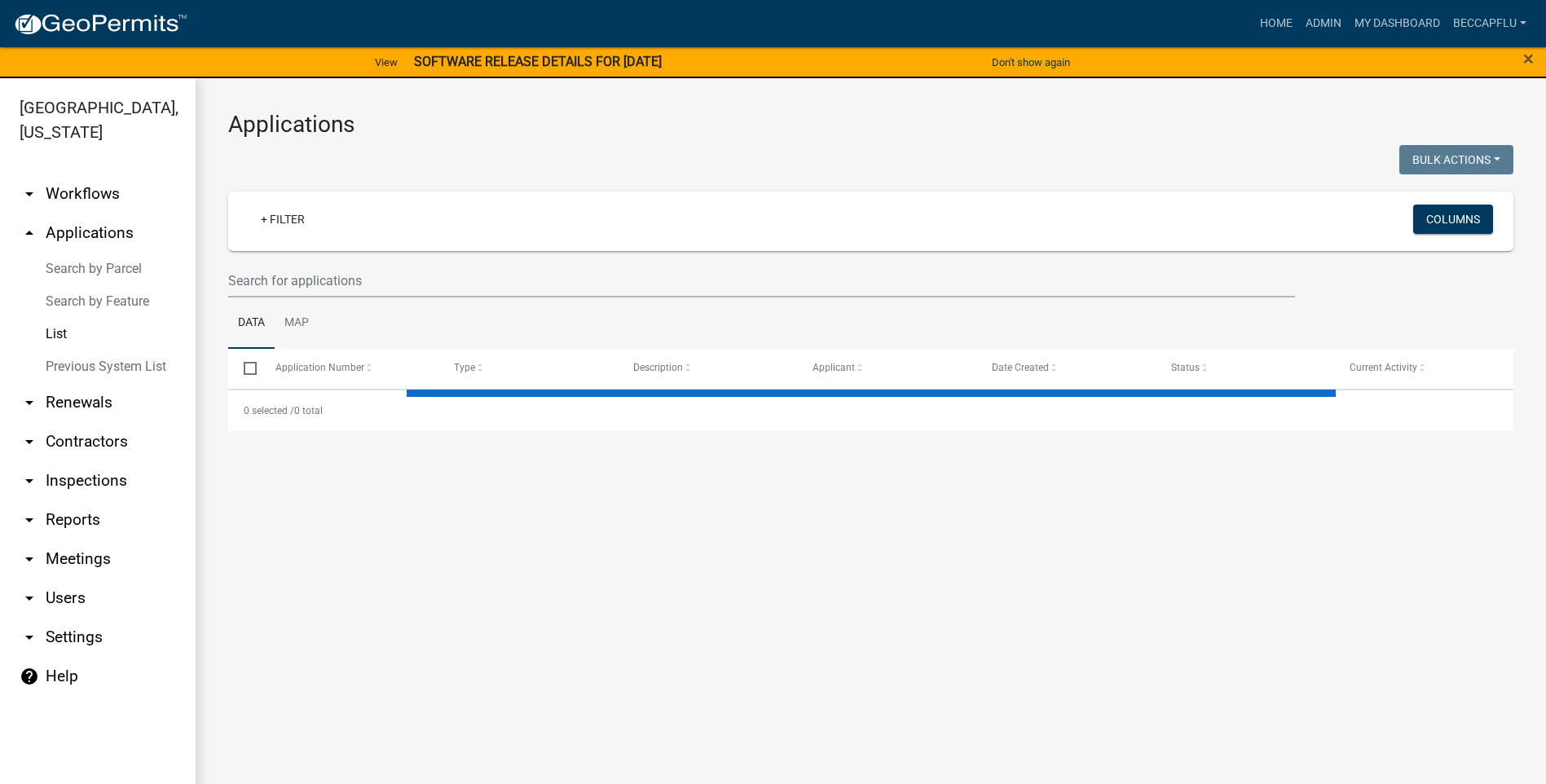
select select "3: 100"
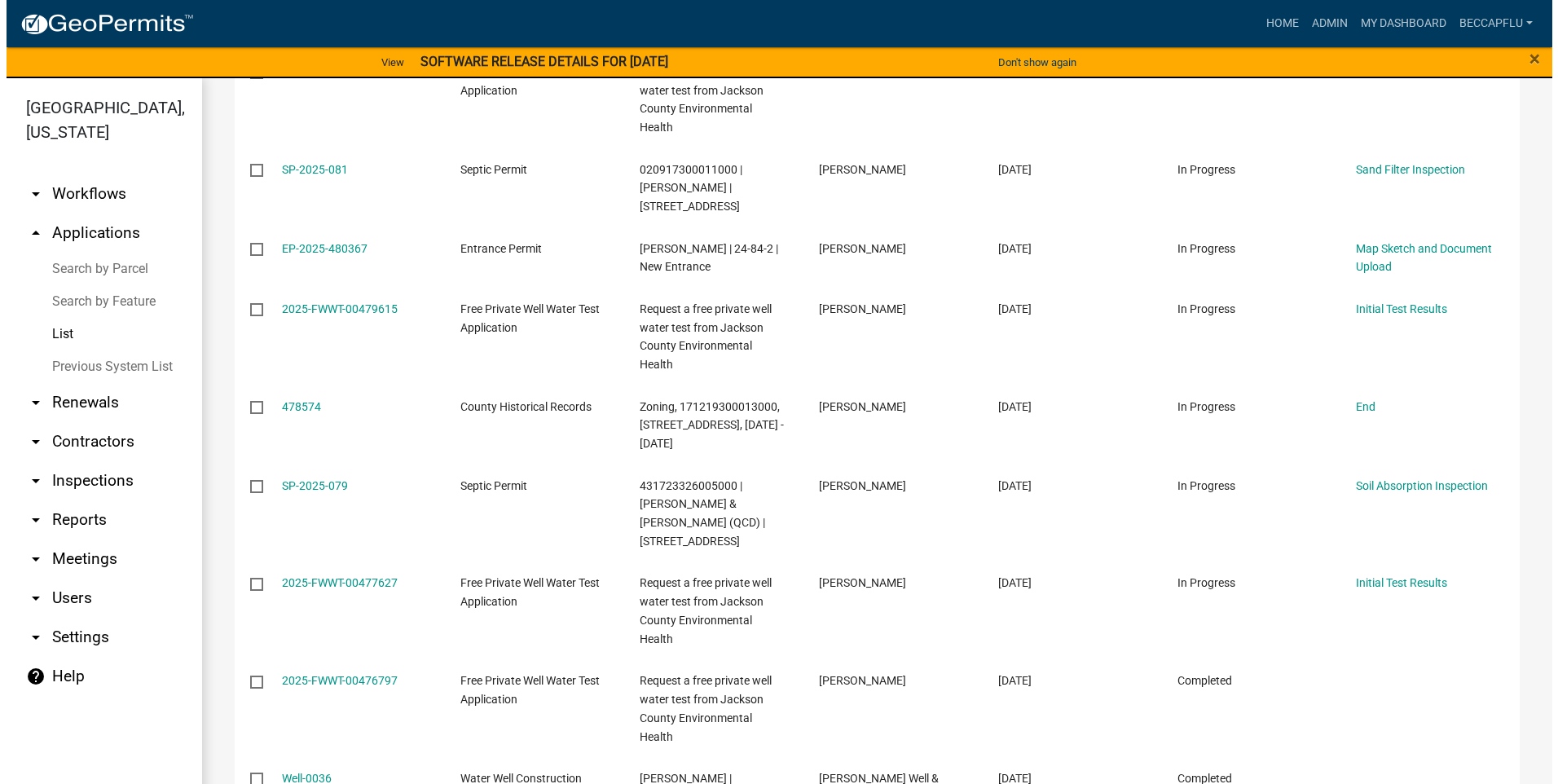
scroll to position [1914, 0]
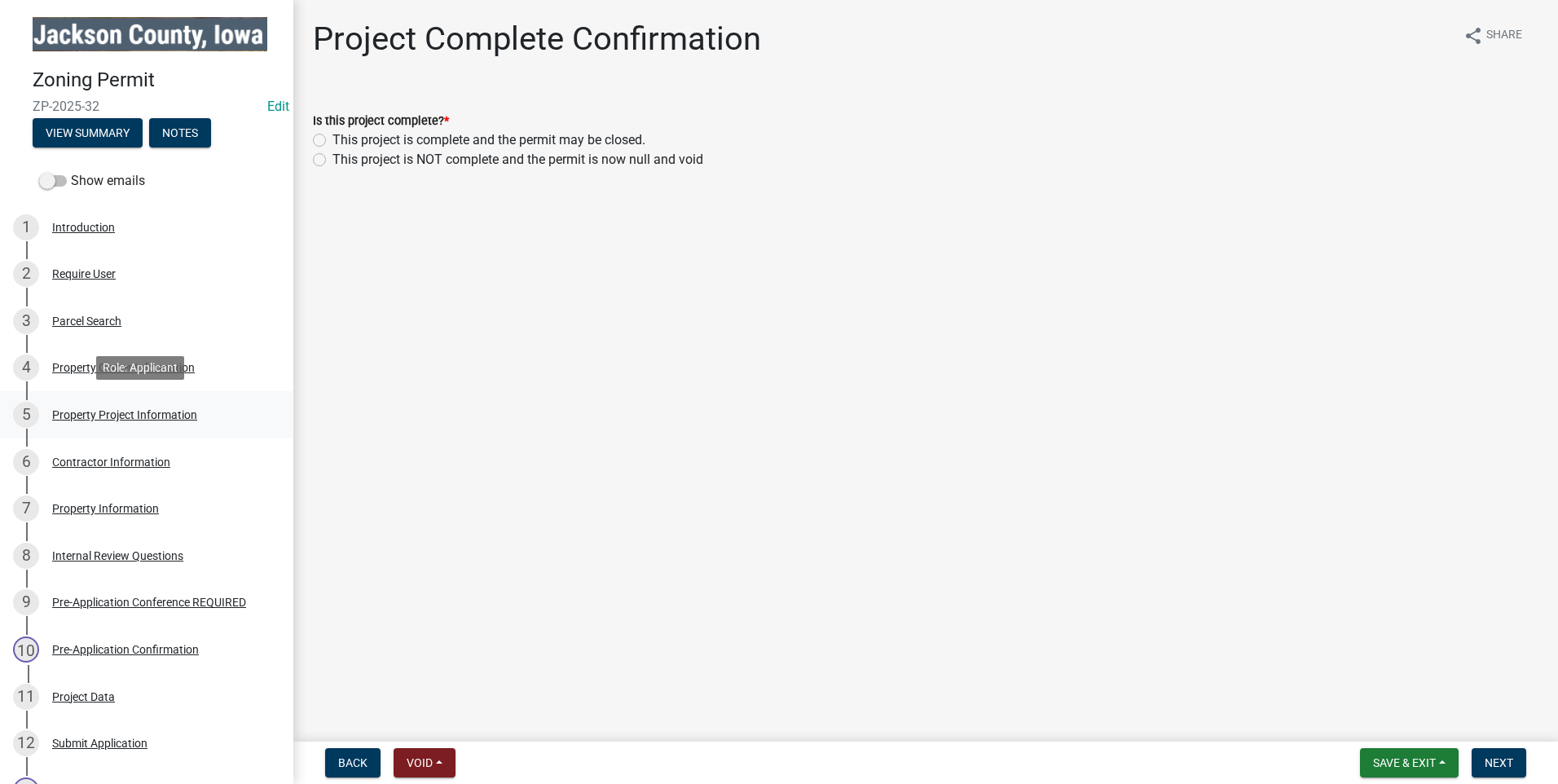
click at [149, 415] on div "Property Project Information" at bounding box center [124, 415] width 145 height 12
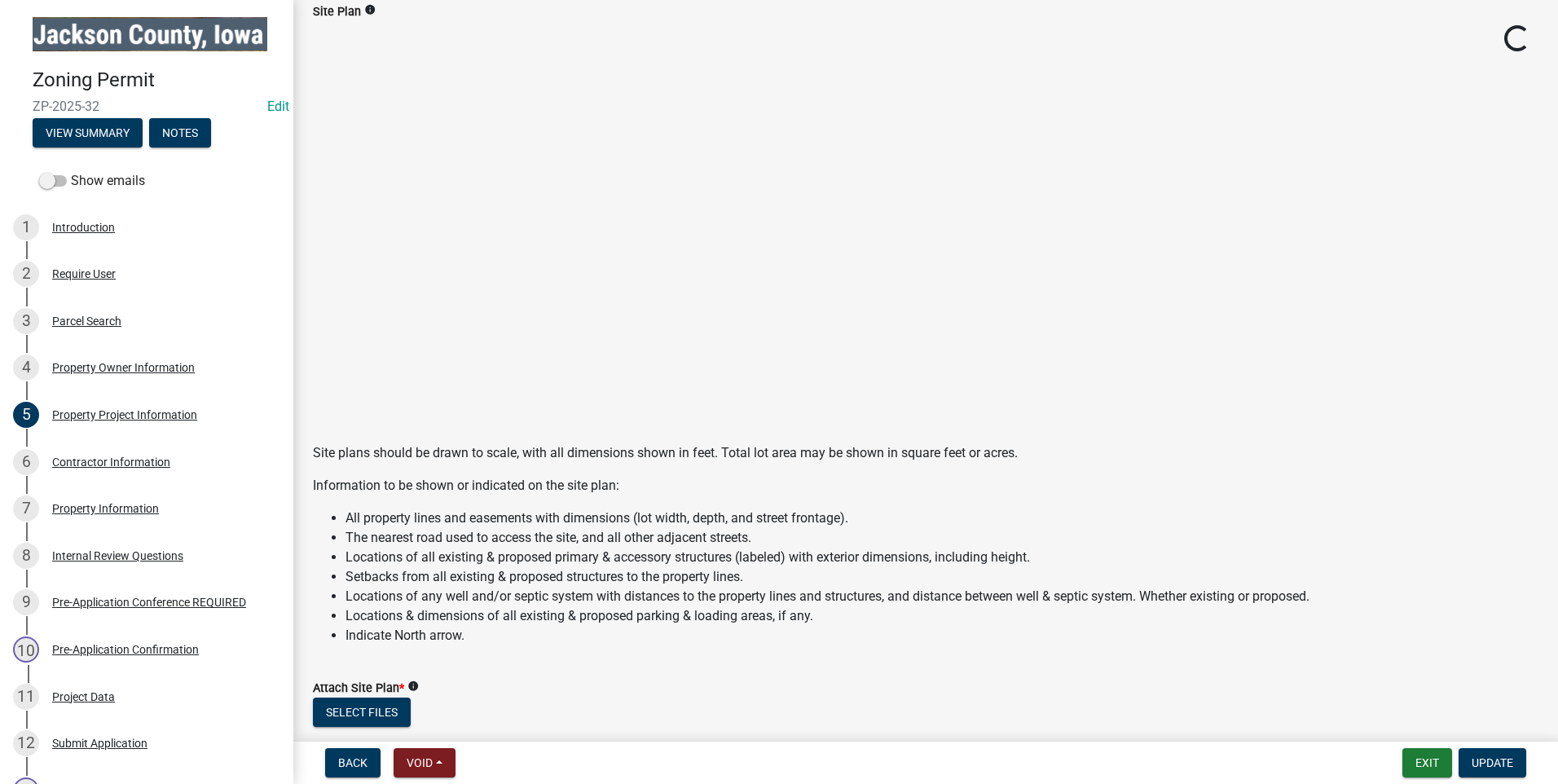
scroll to position [1324, 0]
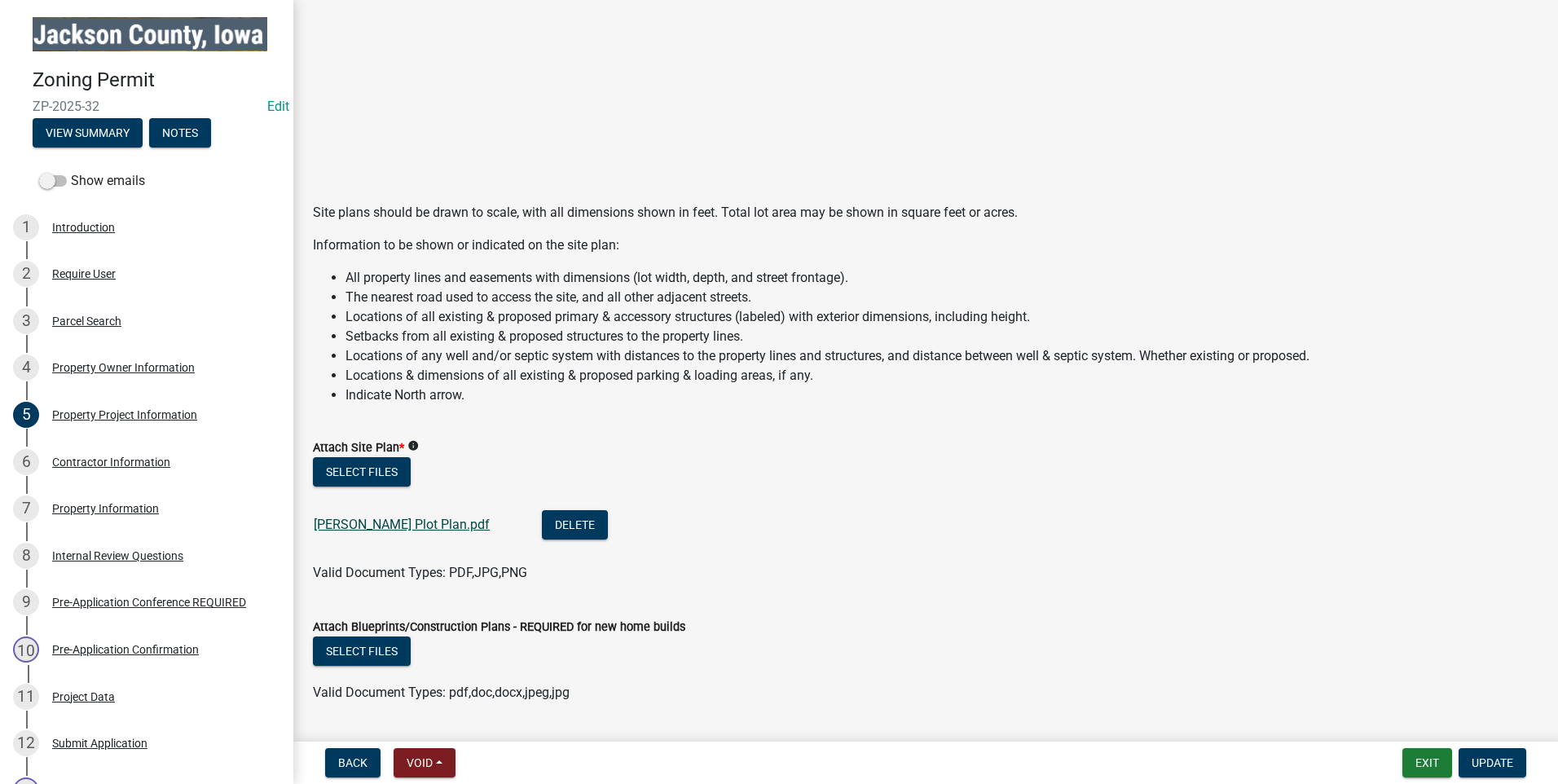
click at [414, 518] on link "[PERSON_NAME] Plot Plan.pdf" at bounding box center [401, 524] width 176 height 15
